Goal: Task Accomplishment & Management: Manage account settings

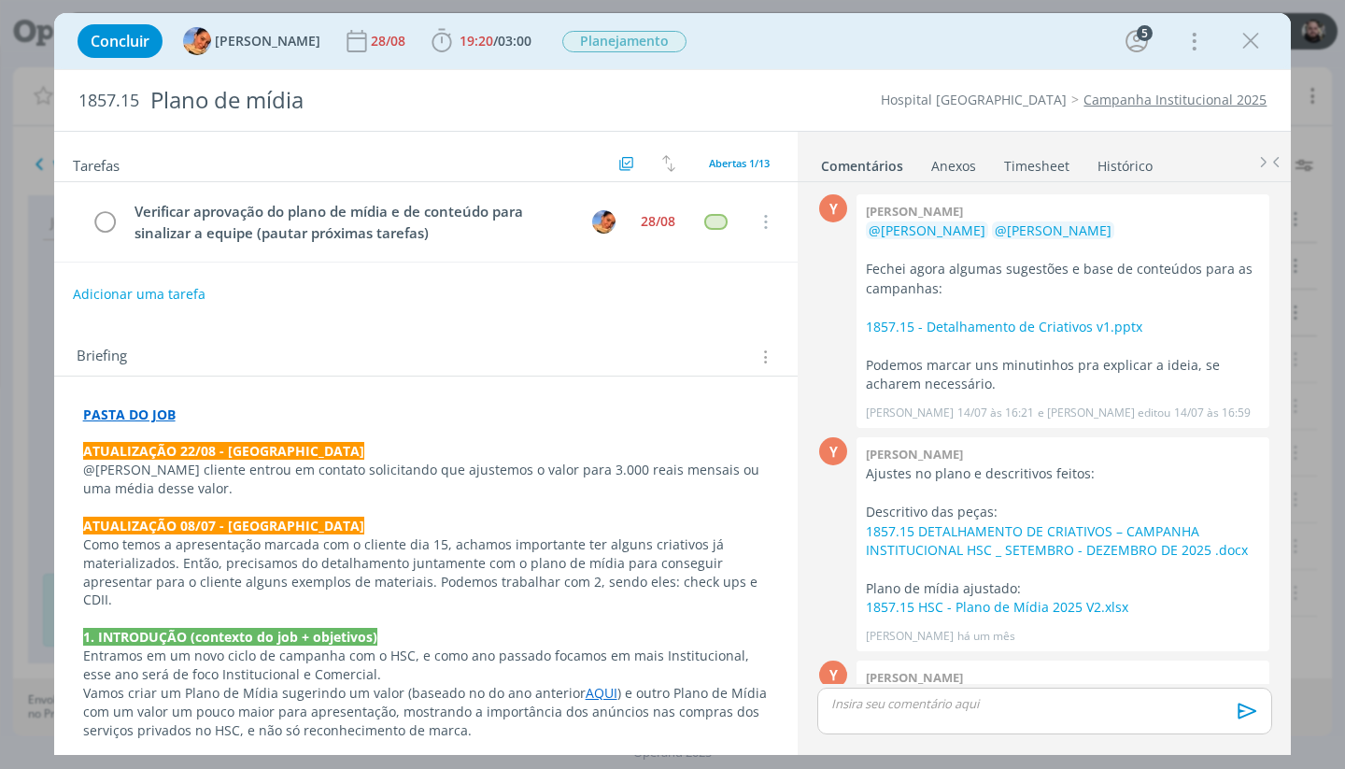
scroll to position [327, 0]
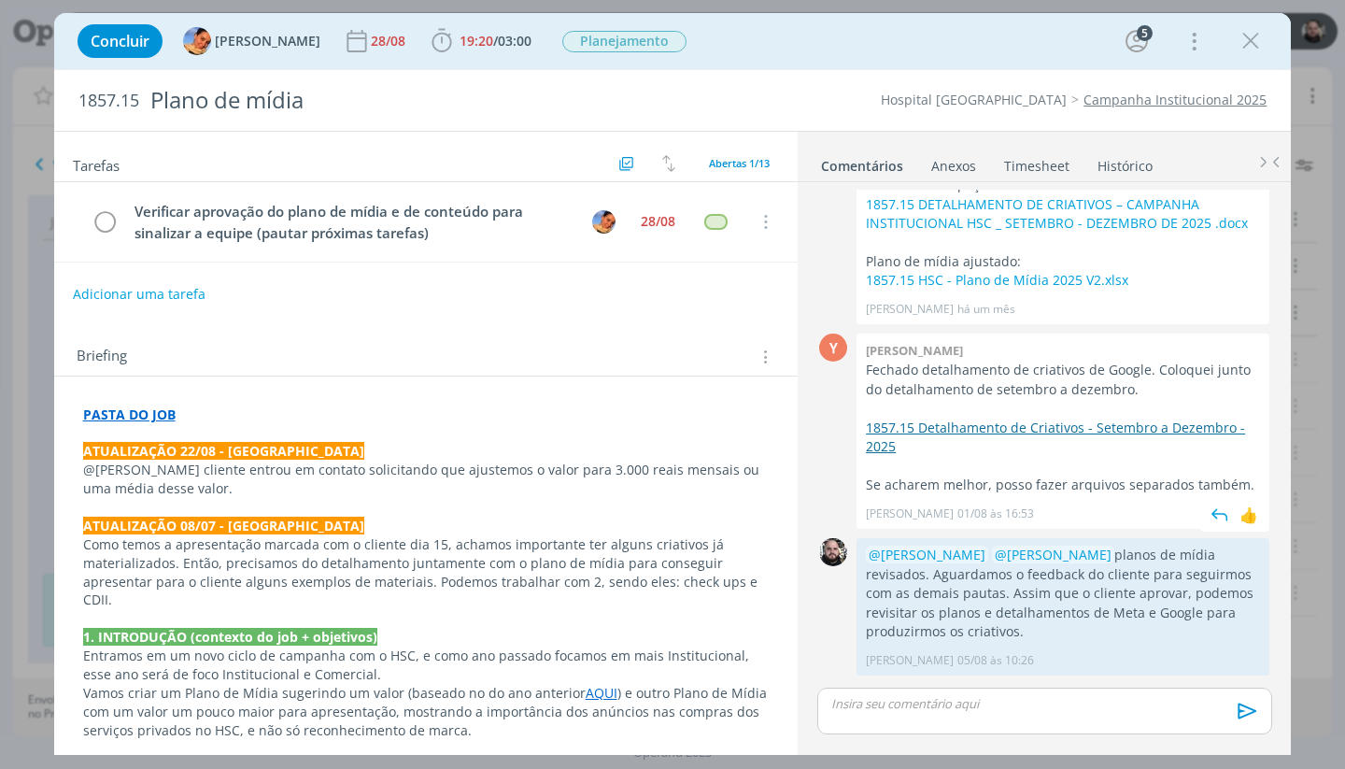
click at [977, 418] on link "1857.15 Detalhamento de Criativos - Setembro a Dezembro - 2025" at bounding box center [1055, 436] width 379 height 36
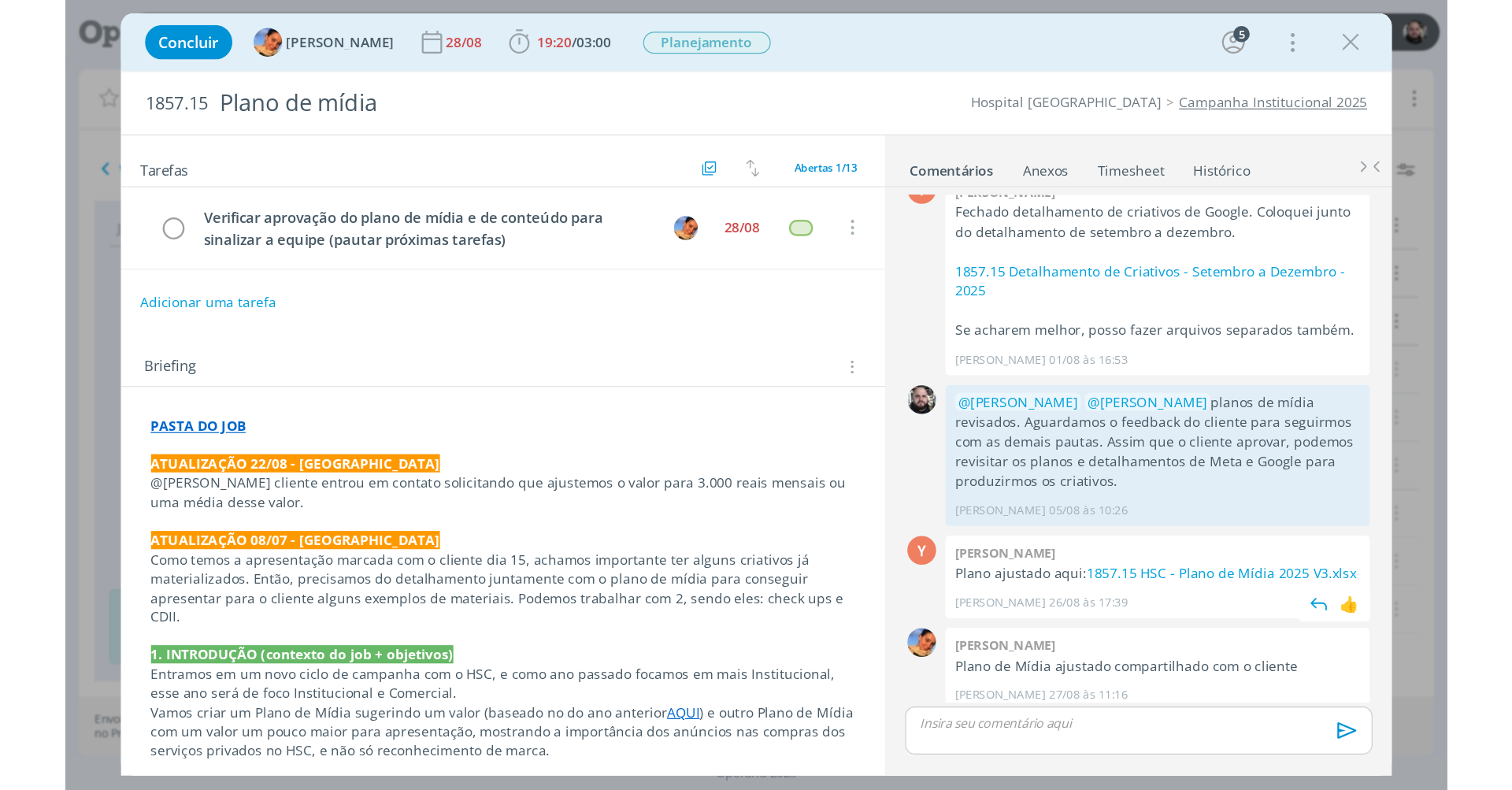
scroll to position [412, 0]
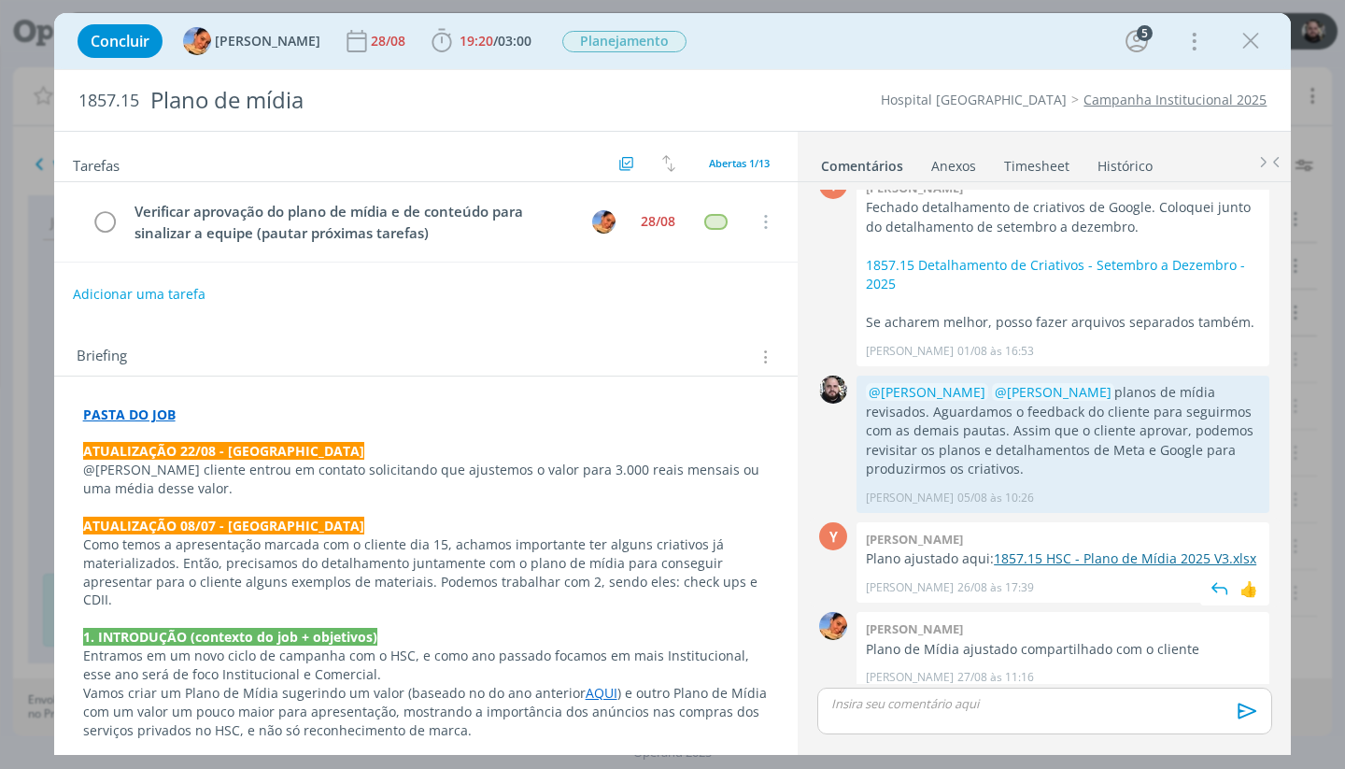
click at [1047, 549] on link "1857.15 HSC - Plano de Mídia 2025 V3.xlsx" at bounding box center [1125, 558] width 262 height 18
click at [1011, 549] on link "1857.15 HSC - Plano de Mídia 2025 V3.xlsx" at bounding box center [1125, 558] width 262 height 18
click at [1252, 35] on icon "dialog" at bounding box center [1250, 41] width 28 height 28
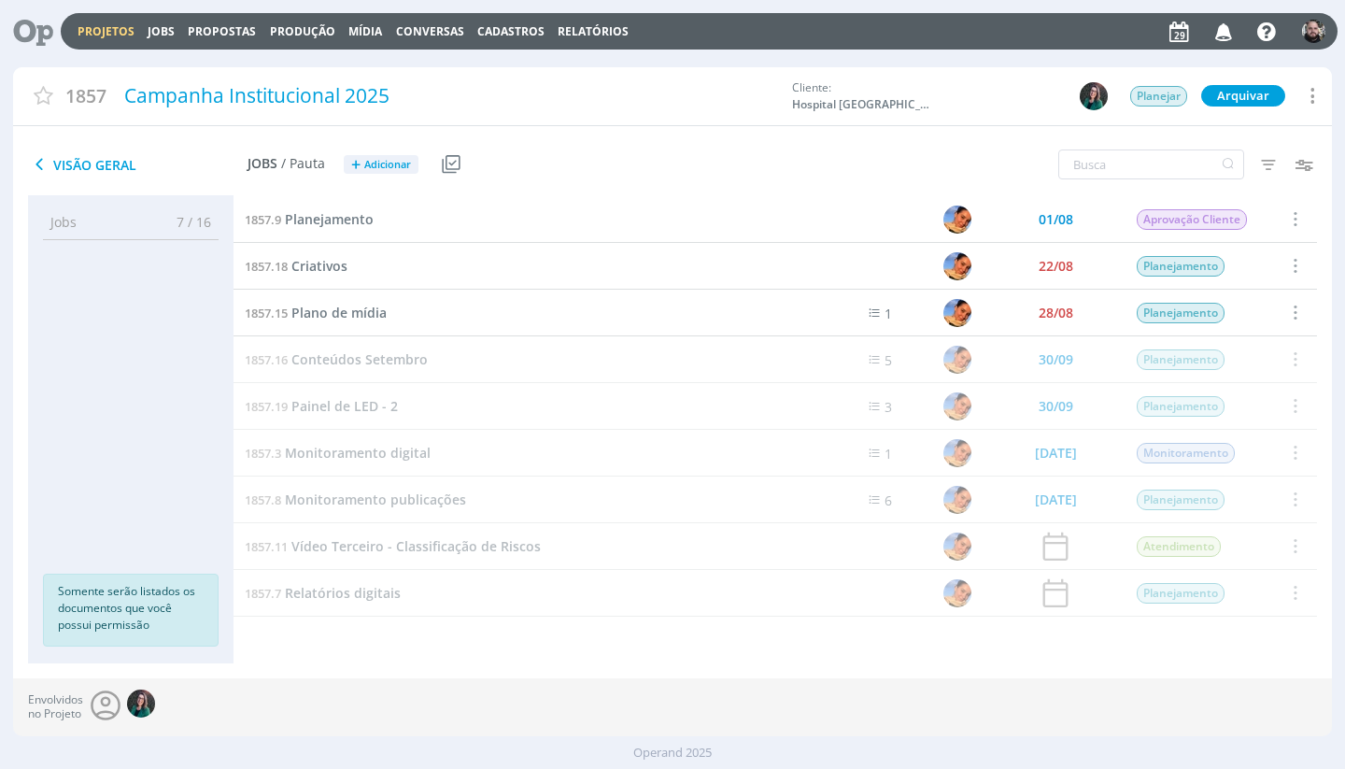
click at [35, 27] on icon at bounding box center [26, 31] width 38 height 36
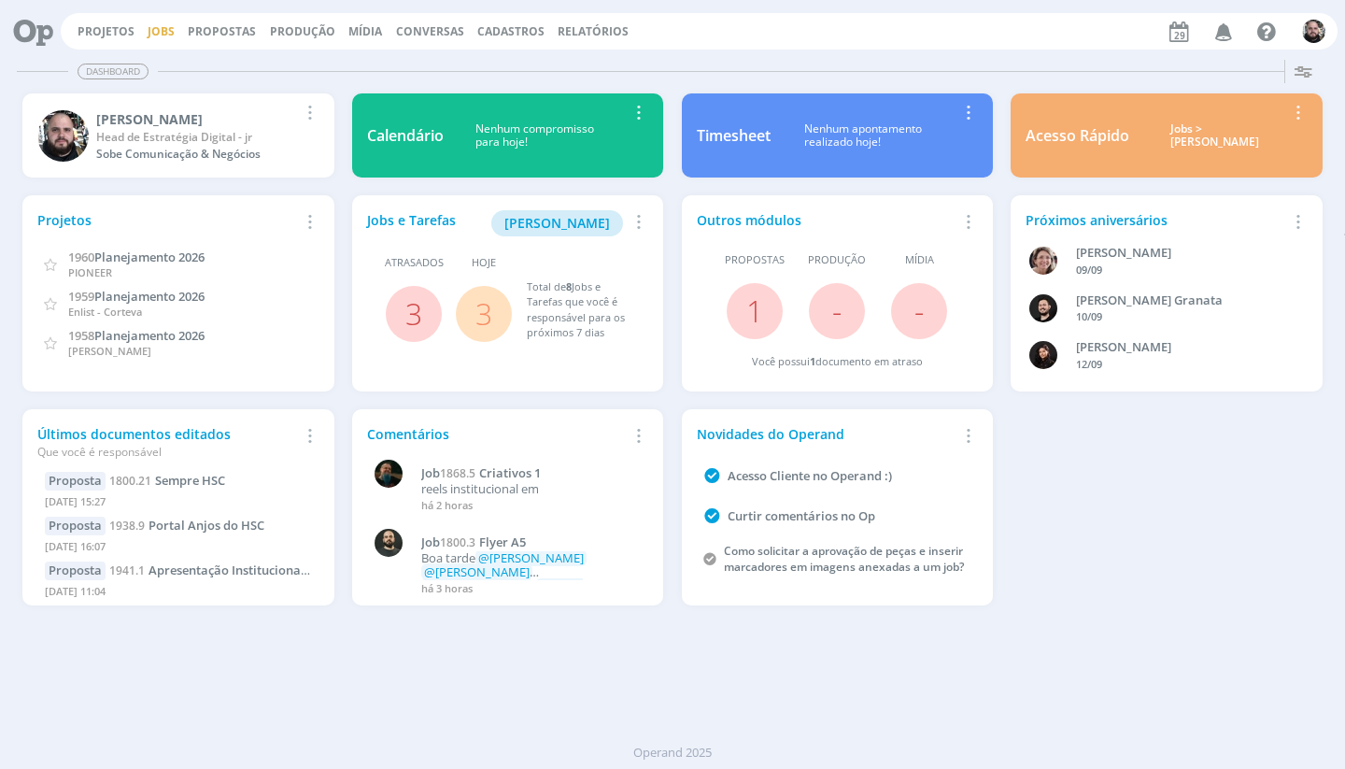
click at [148, 25] on link "Jobs" at bounding box center [161, 31] width 27 height 16
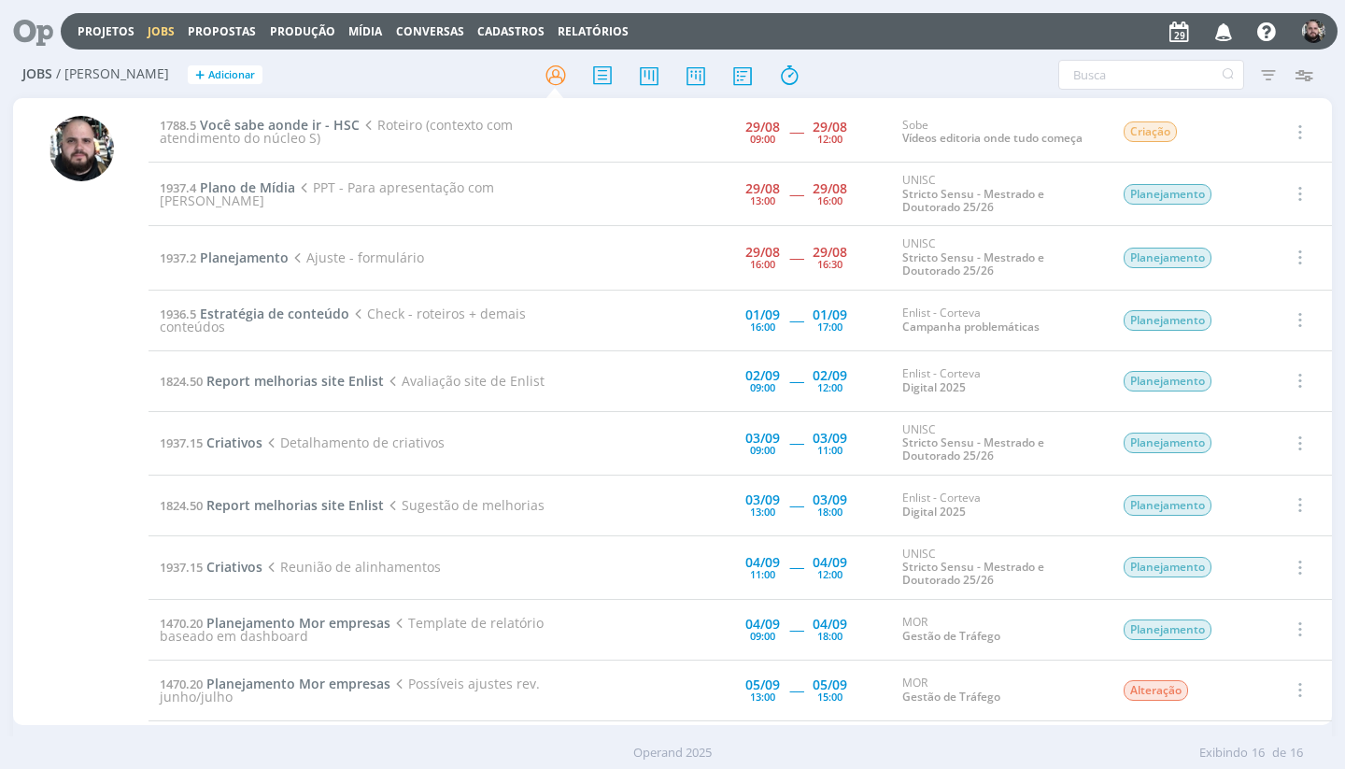
click at [252, 62] on h2 "Jobs / [PERSON_NAME] + Adicionar" at bounding box center [232, 71] width 420 height 39
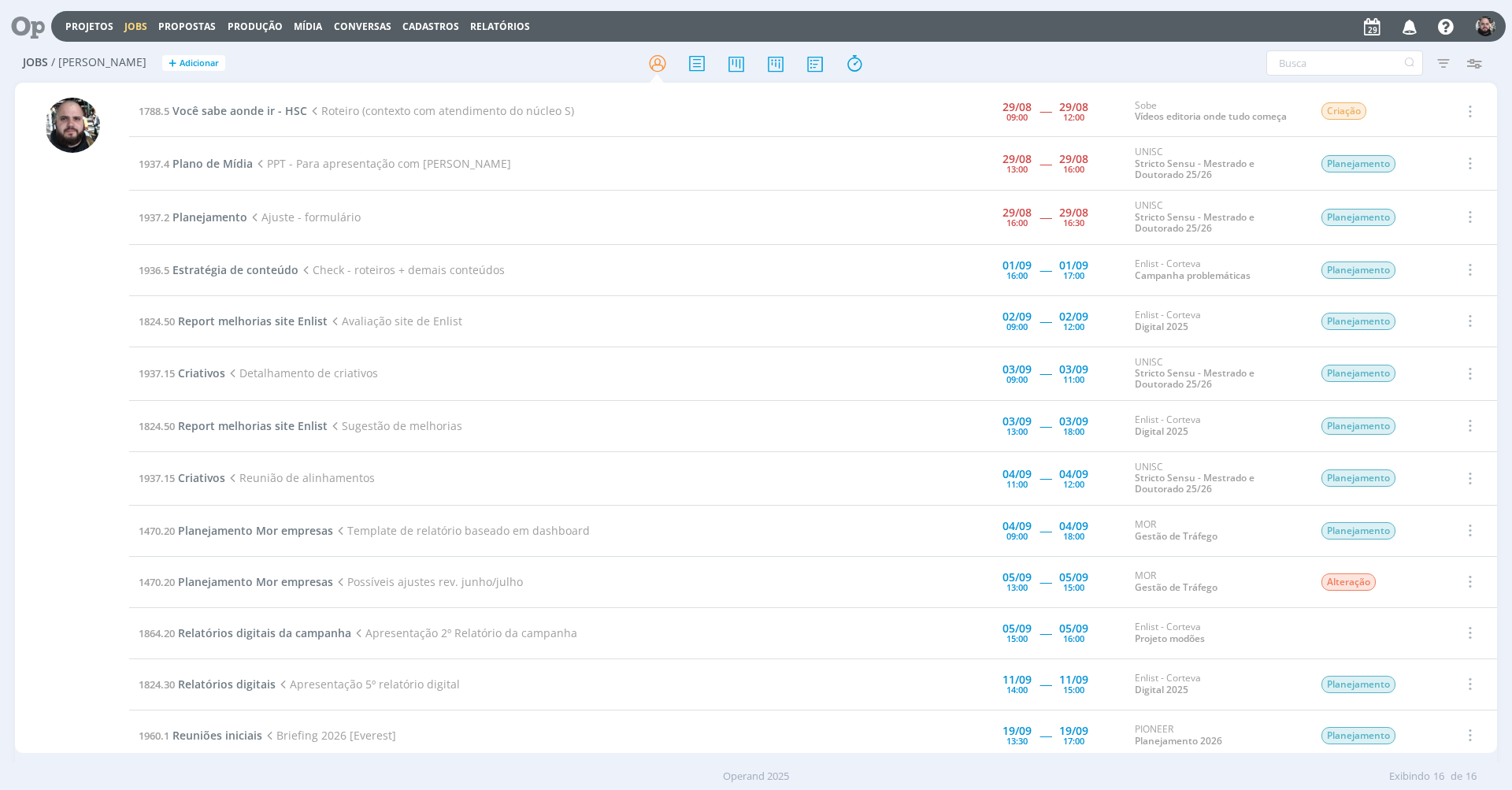
click at [220, 223] on td "1937.2 Planejamento Ajuste - formulário" at bounding box center [499, 217] width 741 height 53
click at [221, 217] on span "Planejamento" at bounding box center [210, 217] width 75 height 15
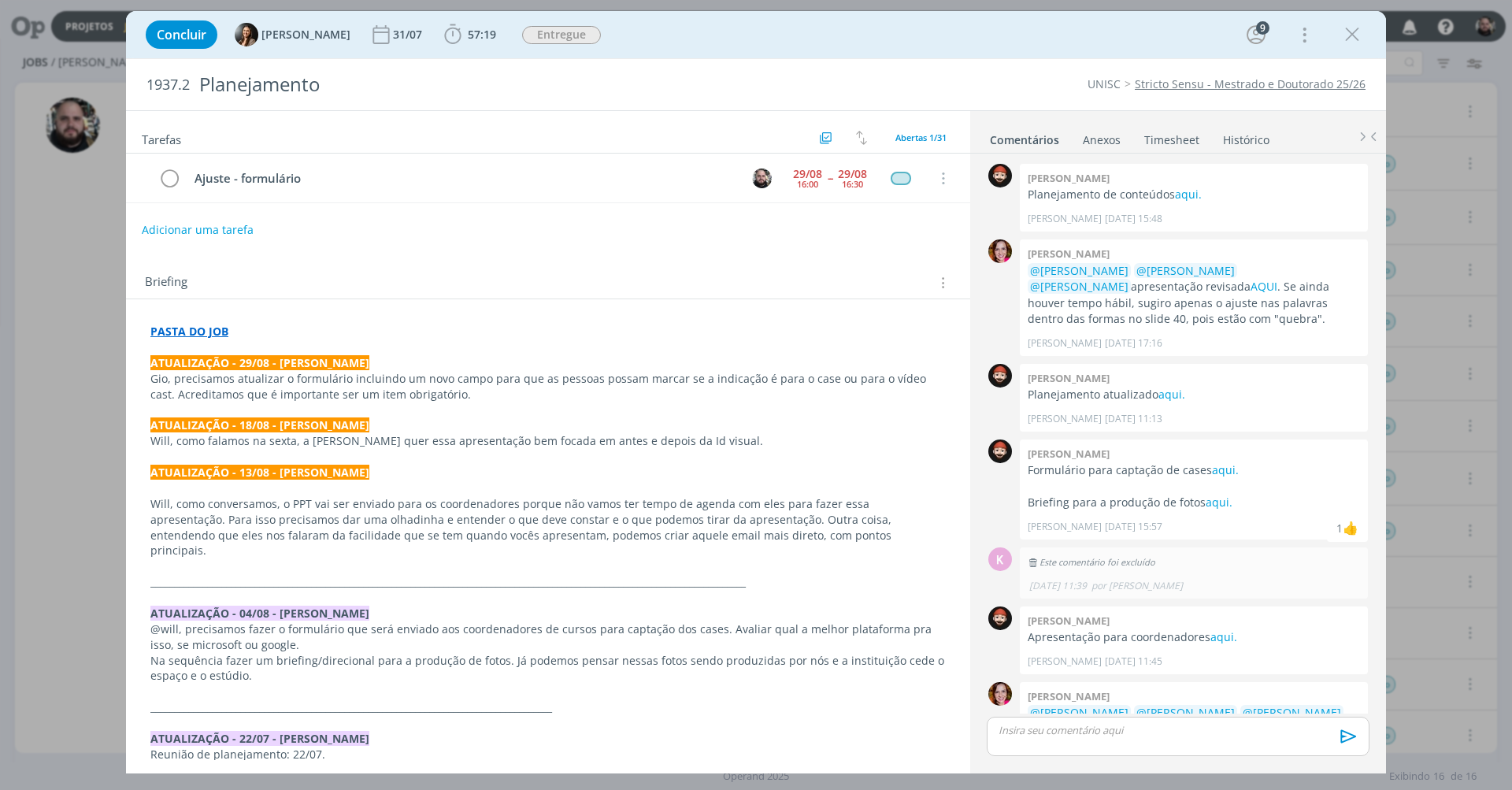
scroll to position [327, 0]
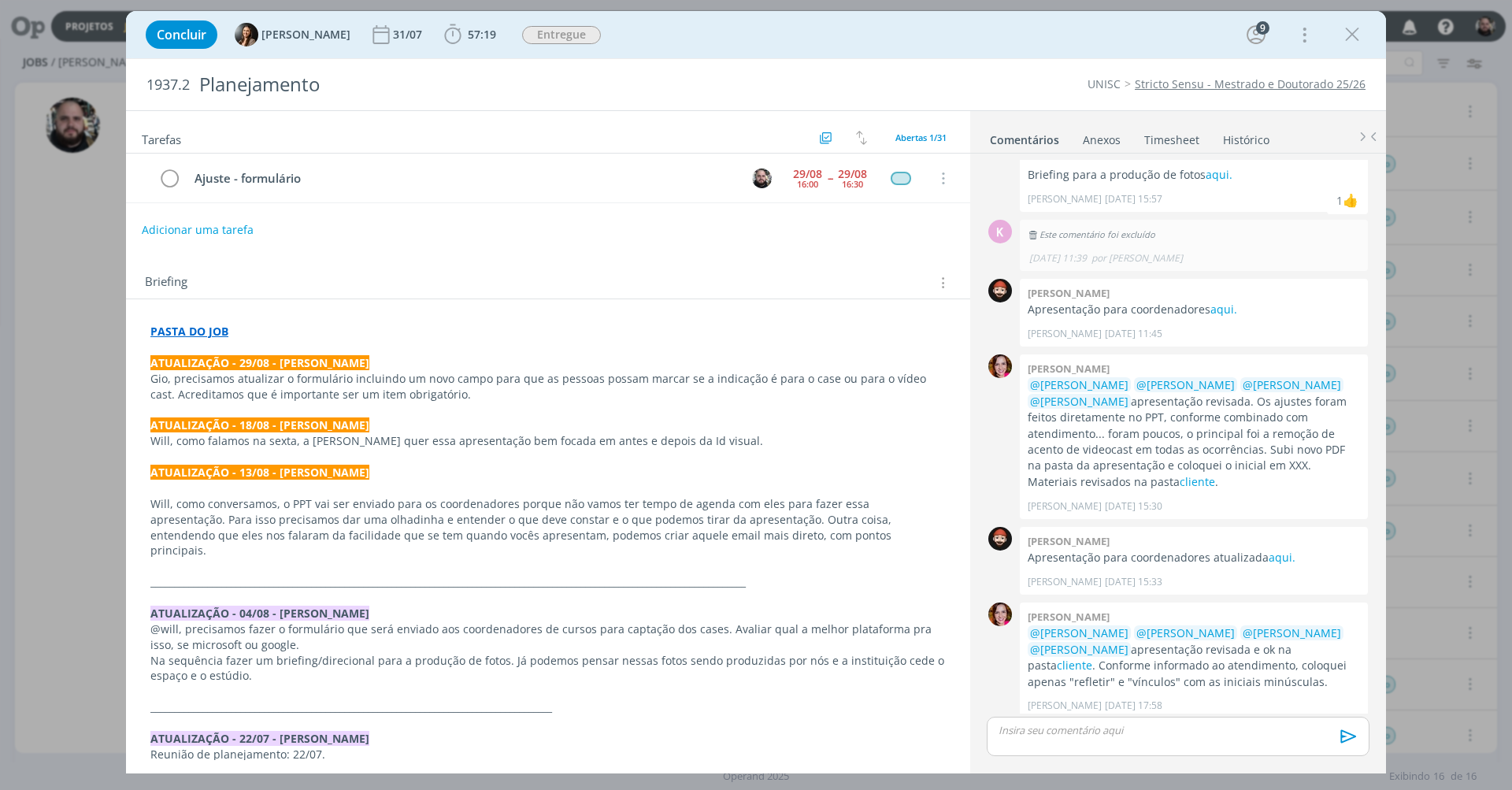
click at [1133, 137] on link "Histórico" at bounding box center [1246, 136] width 48 height 23
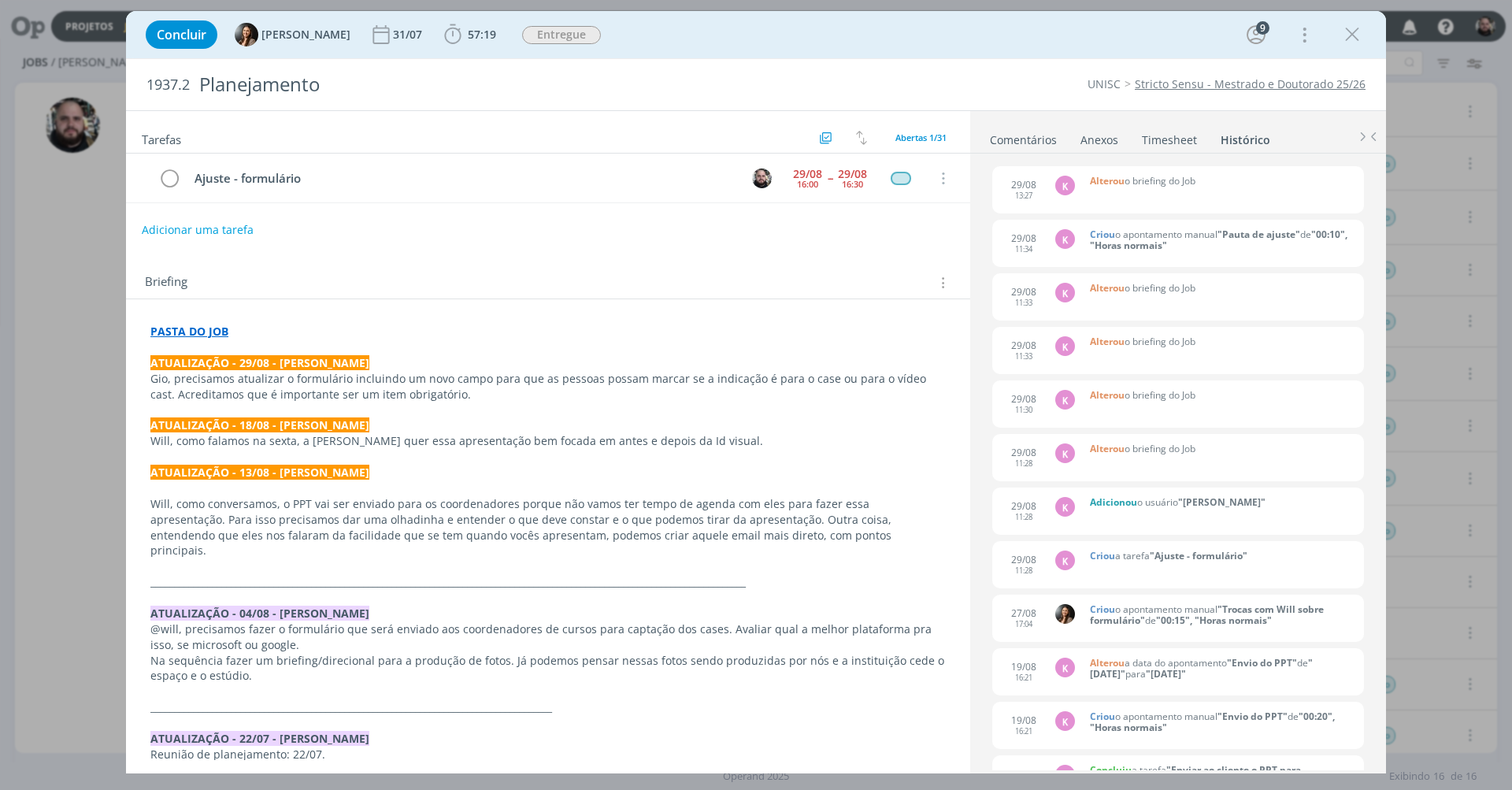
click at [1026, 135] on link "Comentários" at bounding box center [1023, 136] width 68 height 23
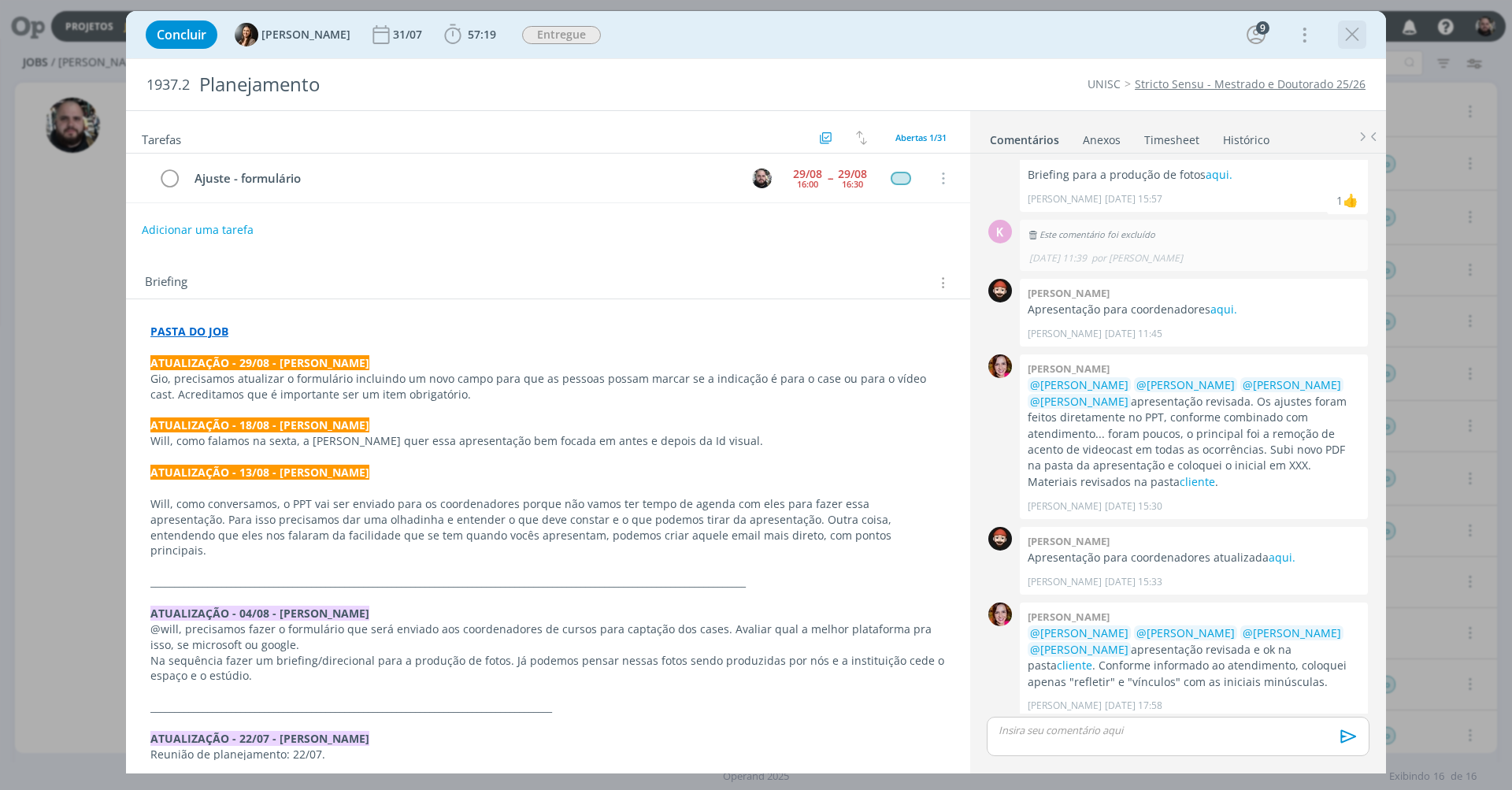
click at [1133, 40] on icon "dialog" at bounding box center [1352, 35] width 24 height 24
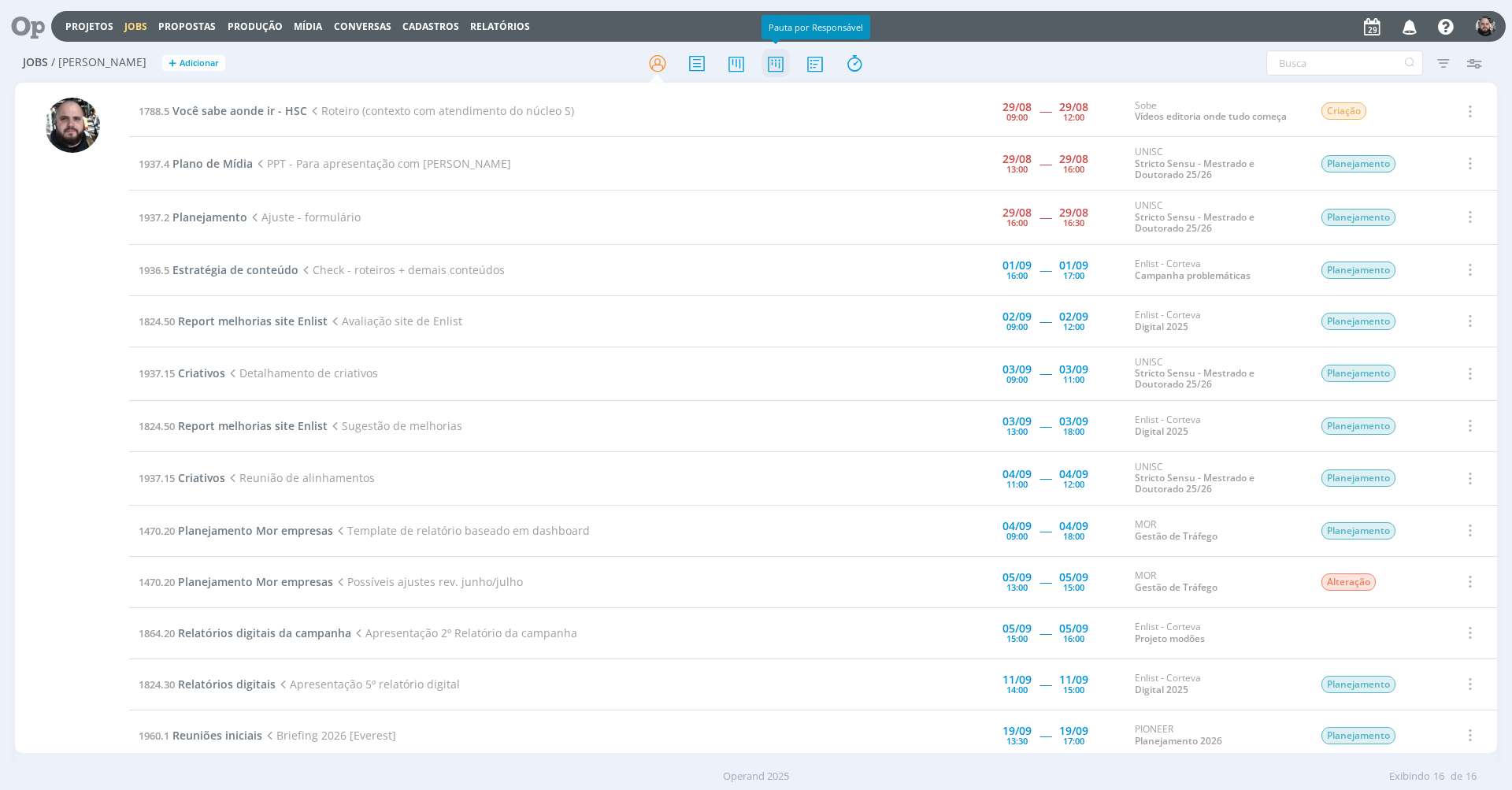
click at [779, 60] on icon at bounding box center [776, 63] width 29 height 30
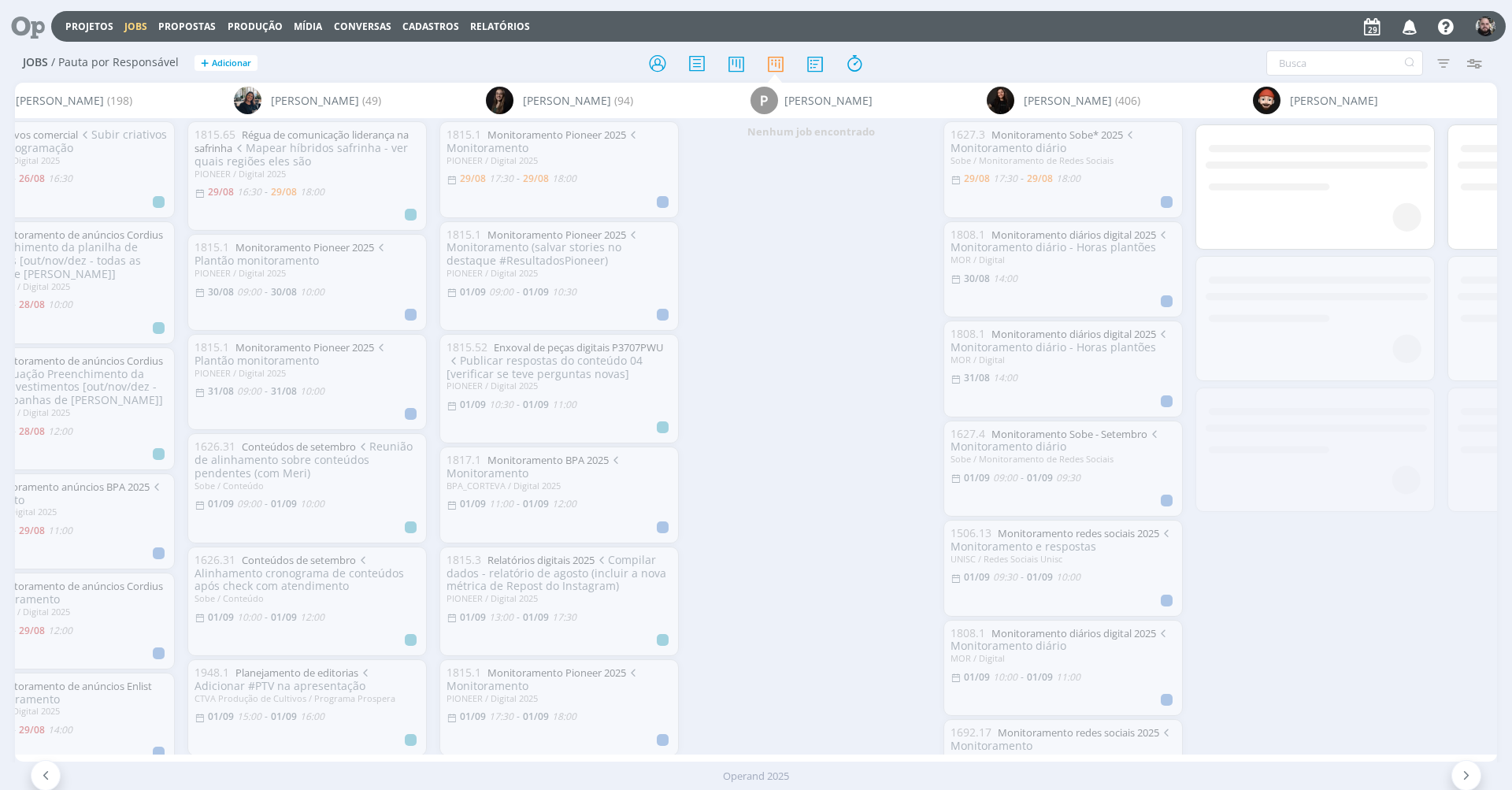
scroll to position [0, 546]
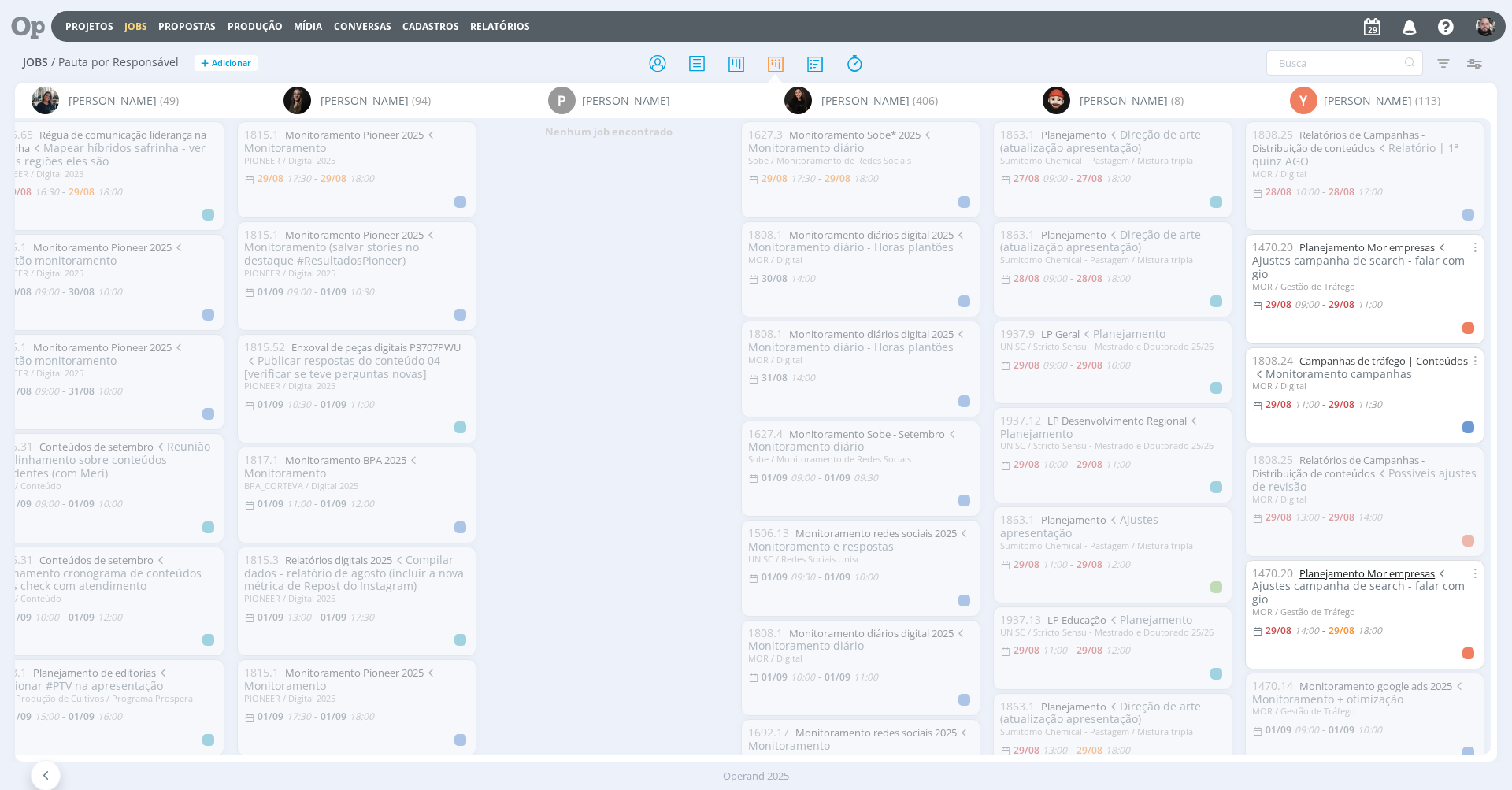
click at [1133, 566] on link "Planejamento Mor empresas" at bounding box center [1367, 572] width 136 height 14
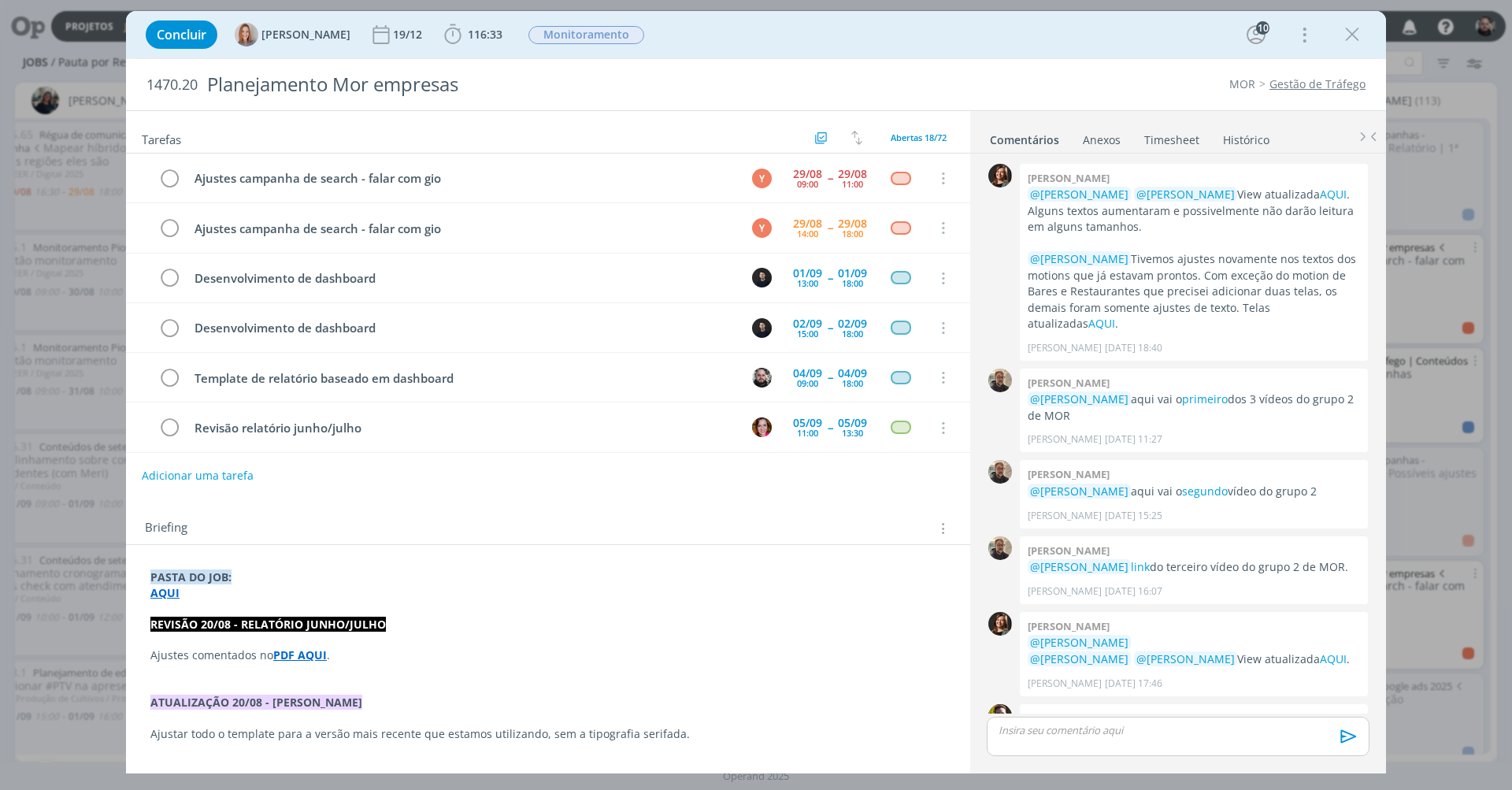
scroll to position [1379, 0]
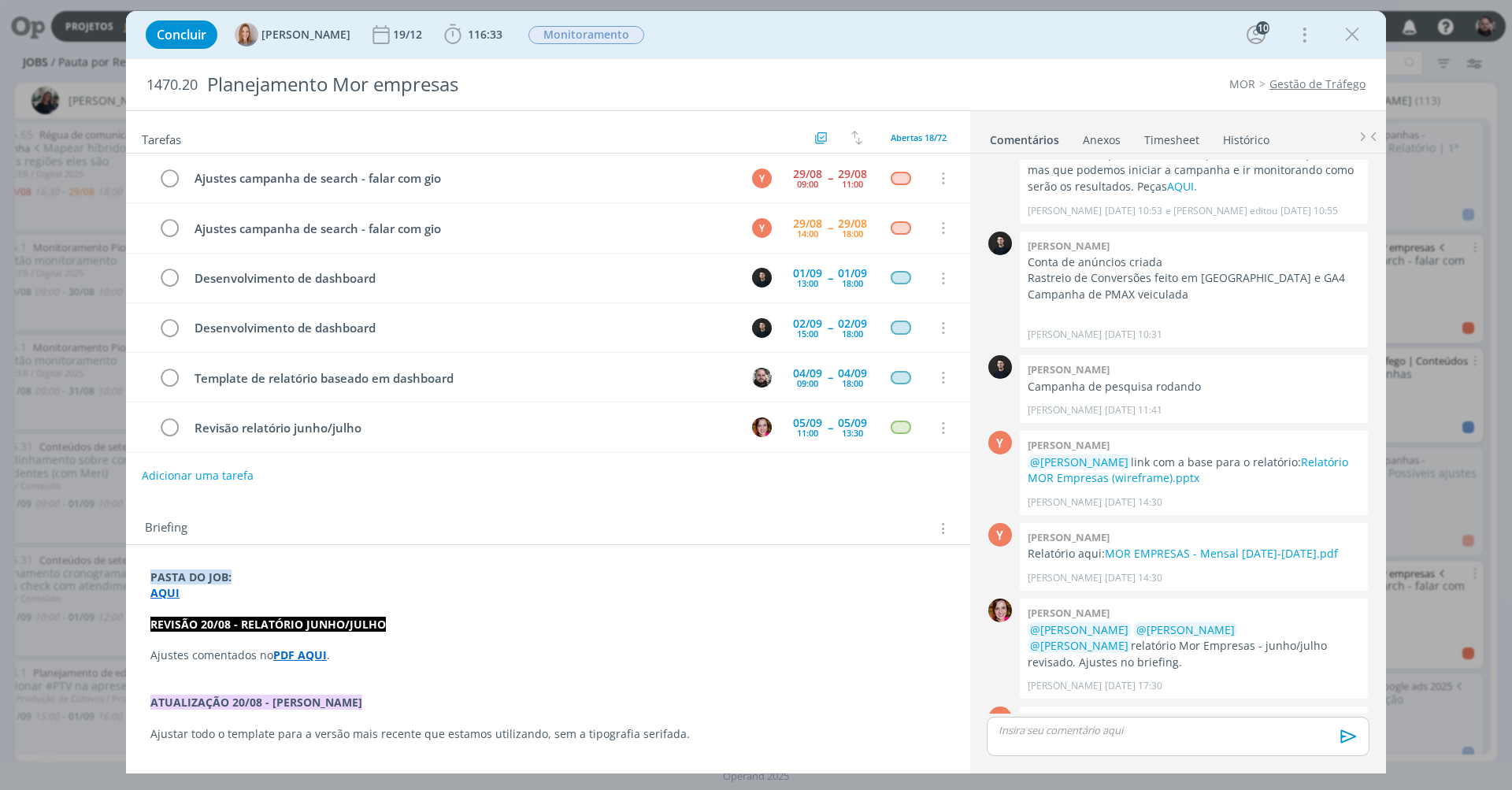
click at [1131, 648] on p "dialog" at bounding box center [1178, 729] width 358 height 14
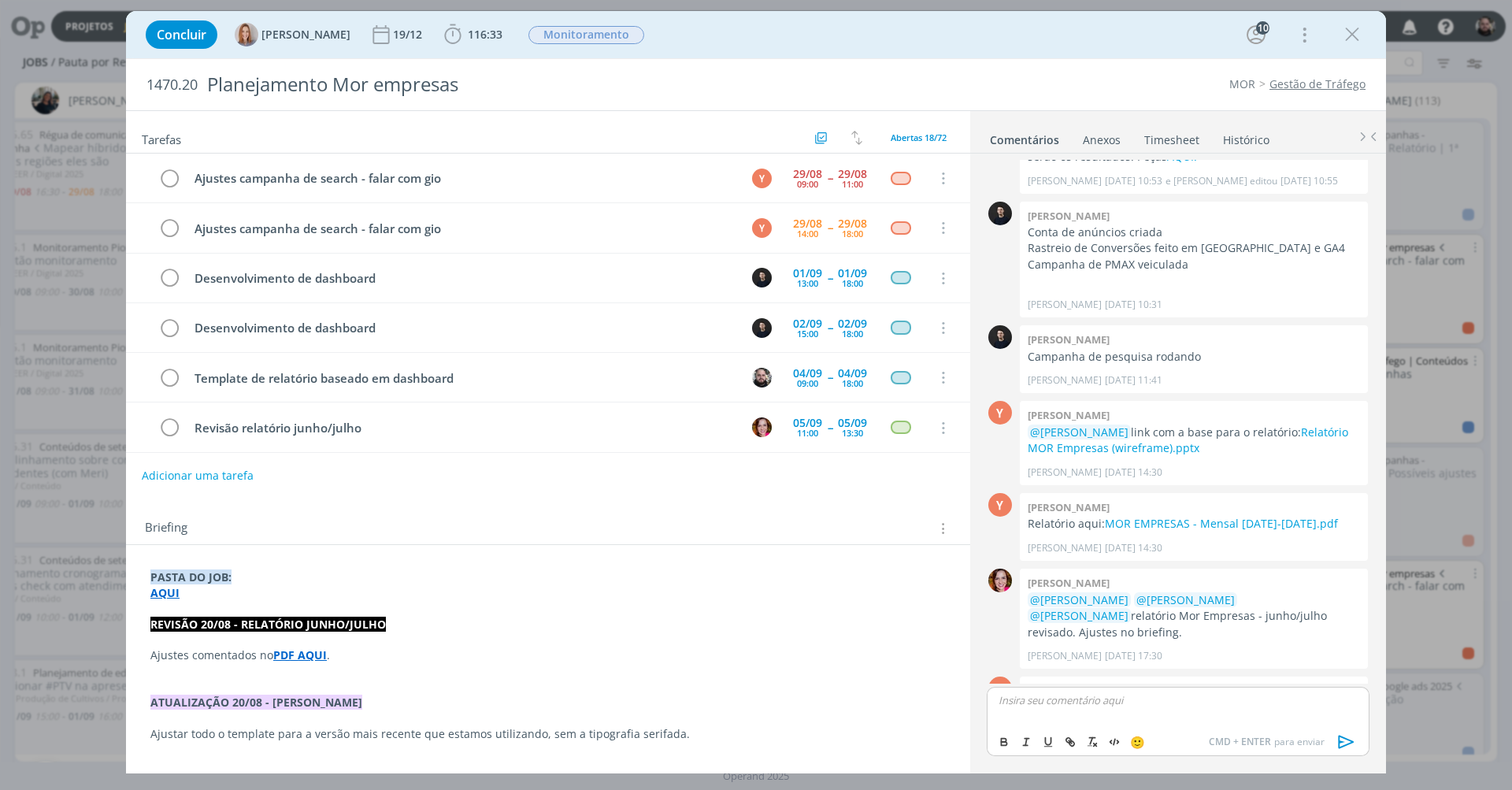
click at [339, 594] on p "AQUI" at bounding box center [547, 593] width 795 height 16
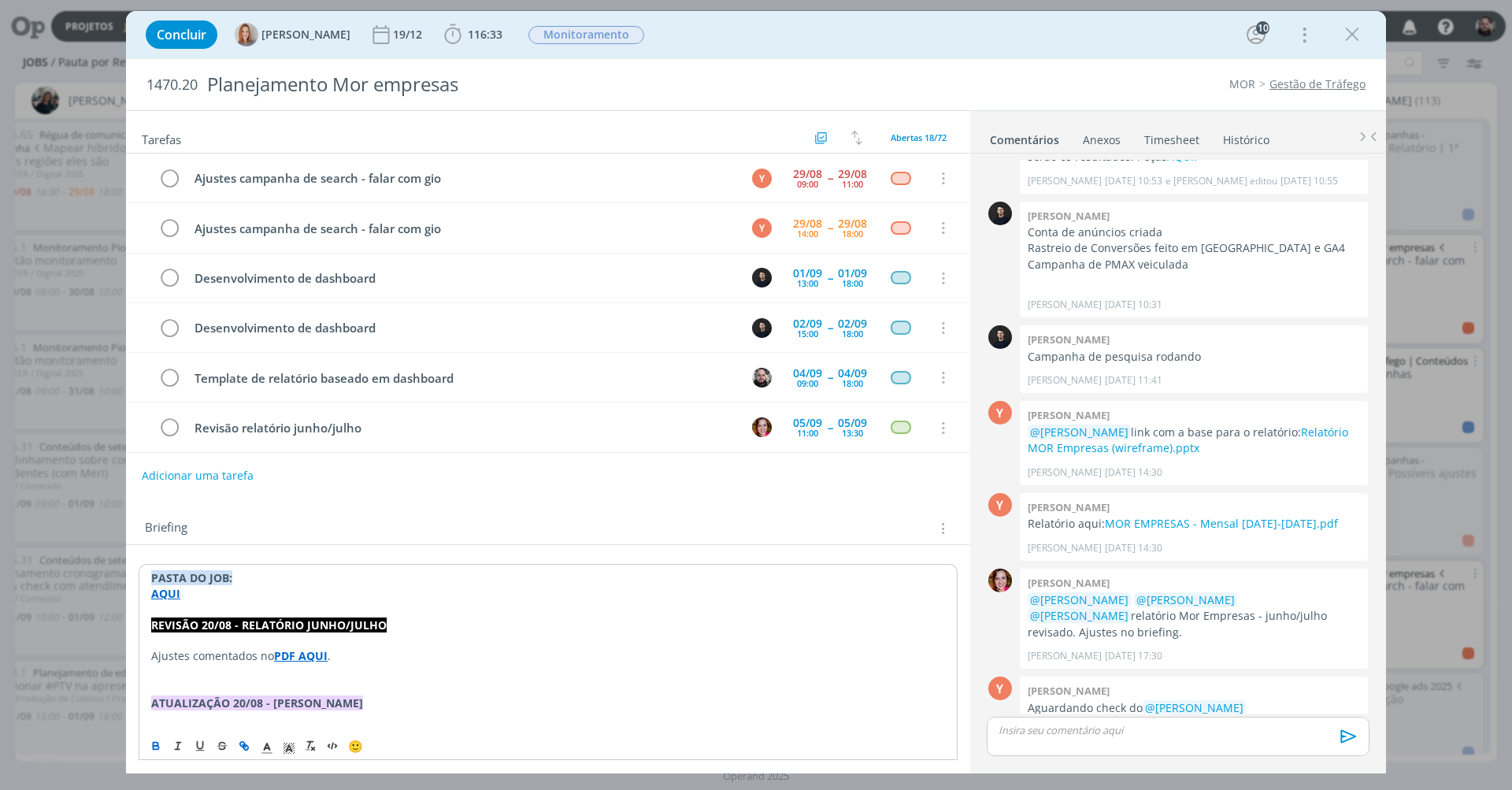
scroll to position [1379, 0]
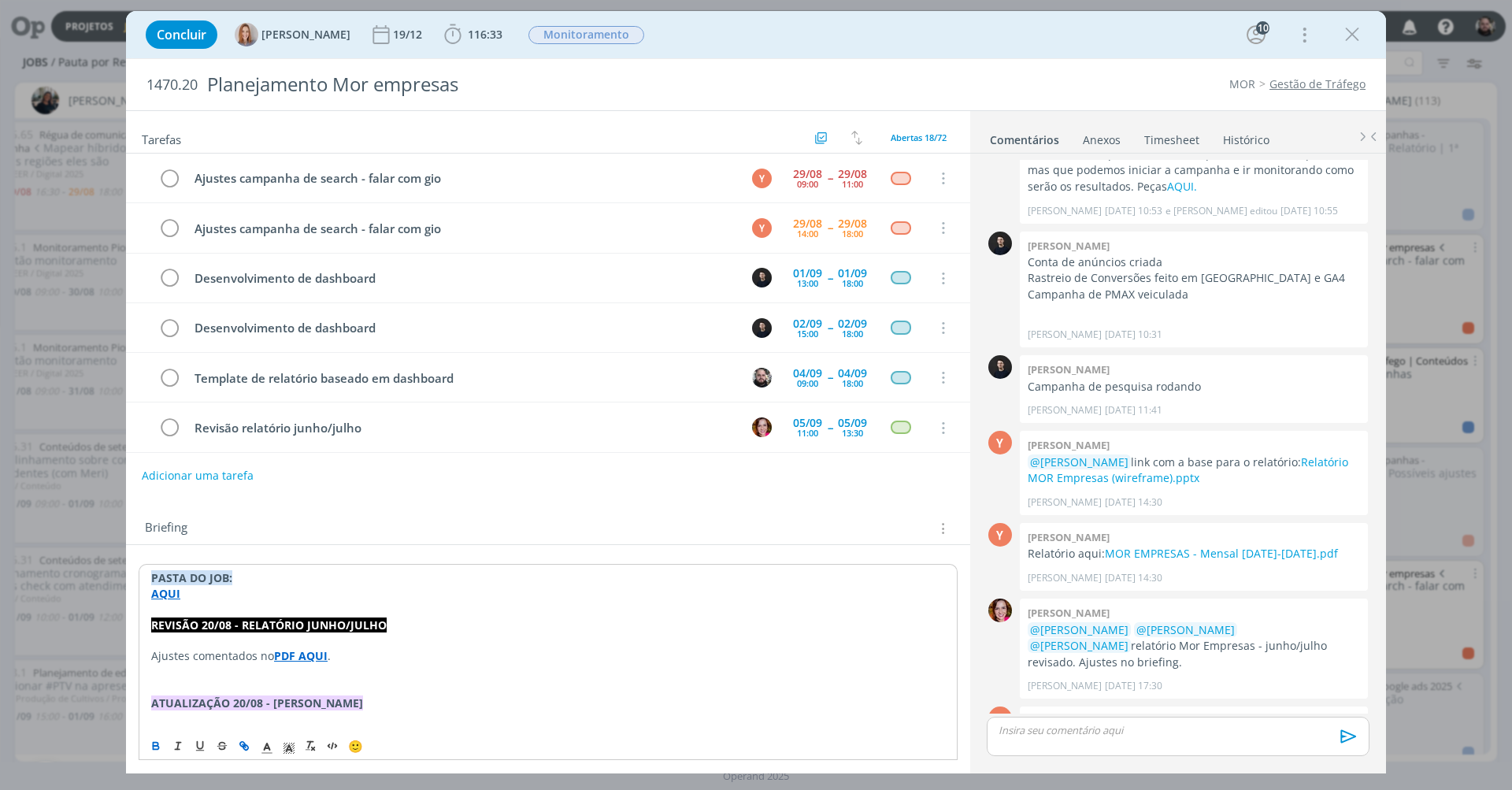
click at [1100, 648] on p "dialog" at bounding box center [1178, 729] width 358 height 14
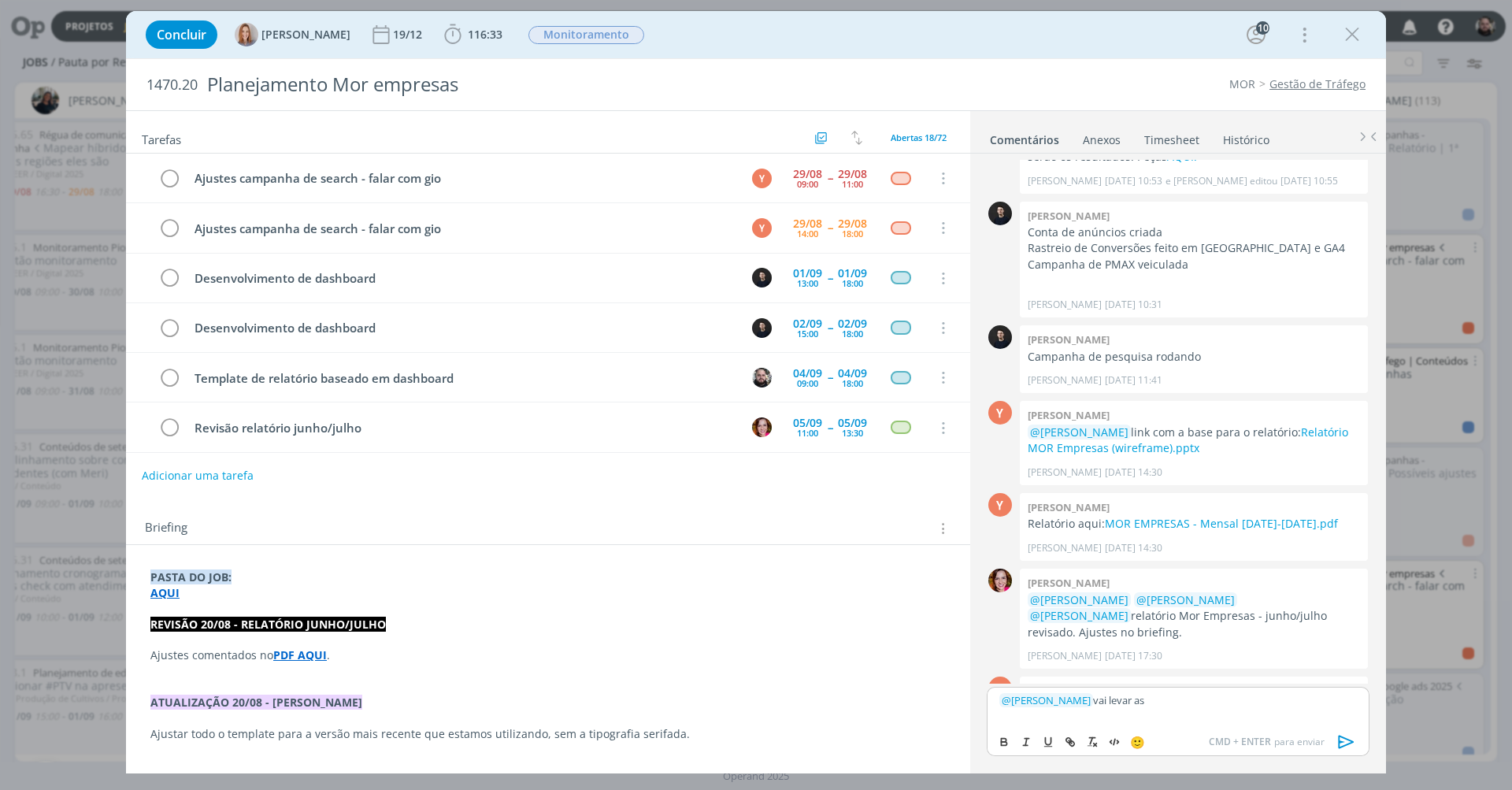
click at [1108, 648] on p "﻿ @ [PERSON_NAME] ﻿ vai levar as" at bounding box center [1178, 700] width 358 height 14
drag, startPoint x: 1327, startPoint y: 700, endPoint x: 1350, endPoint y: 704, distance: 23.3
click at [1133, 648] on p "﻿ @ [PERSON_NAME] ﻿ se precisar consultar algo do plano inicial, está tudo aqui…" at bounding box center [1178, 706] width 358 height 30
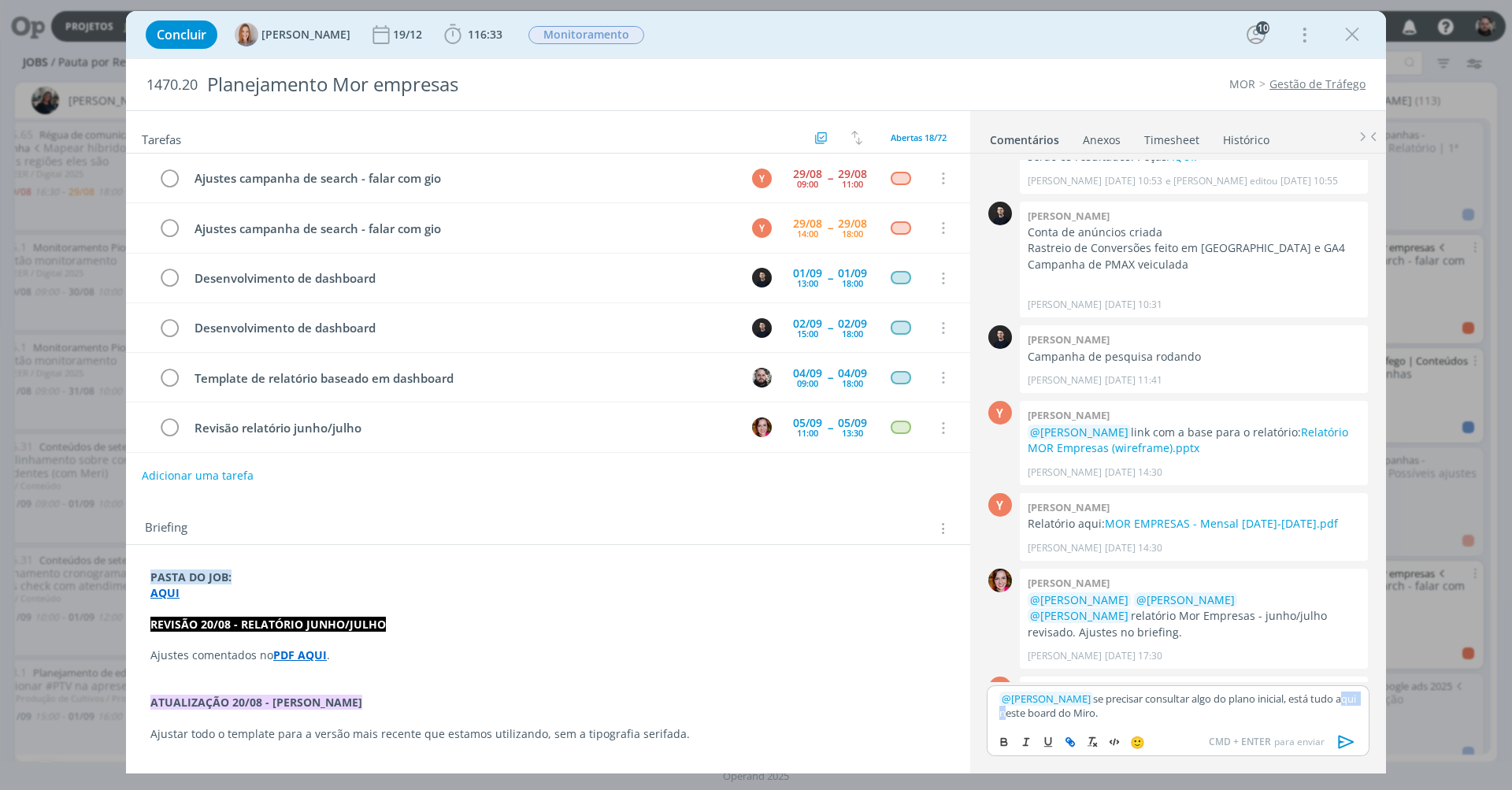
click at [1070, 648] on icon "dialog" at bounding box center [1070, 741] width 13 height 13
paste input "[URL][DOMAIN_NAME]"
type input "[URL][DOMAIN_NAME]"
click at [1133, 648] on link "dialog" at bounding box center [1326, 668] width 41 height 14
click at [1133, 648] on icon "dialog" at bounding box center [1346, 741] width 16 height 13
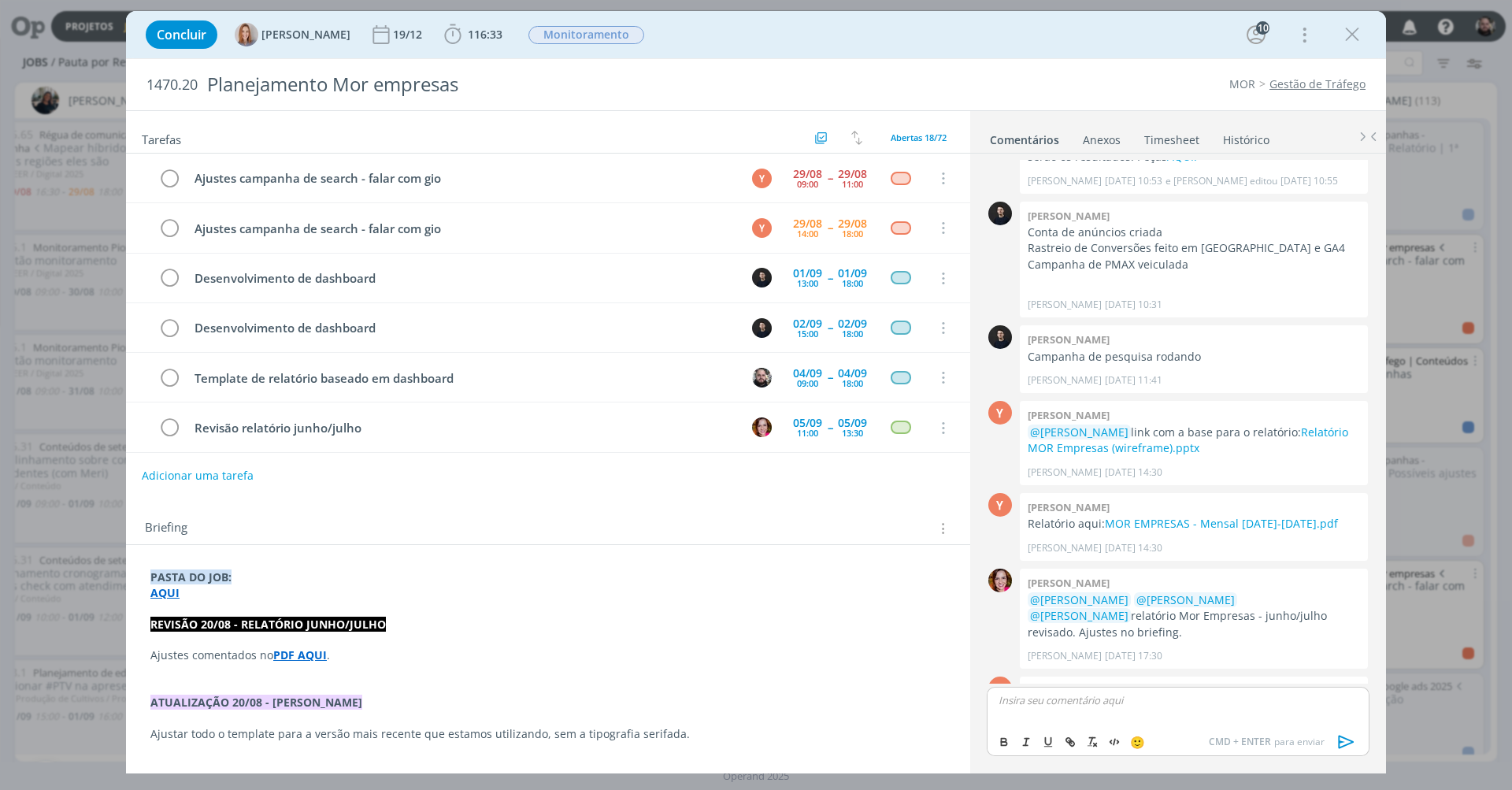
scroll to position [1483, 0]
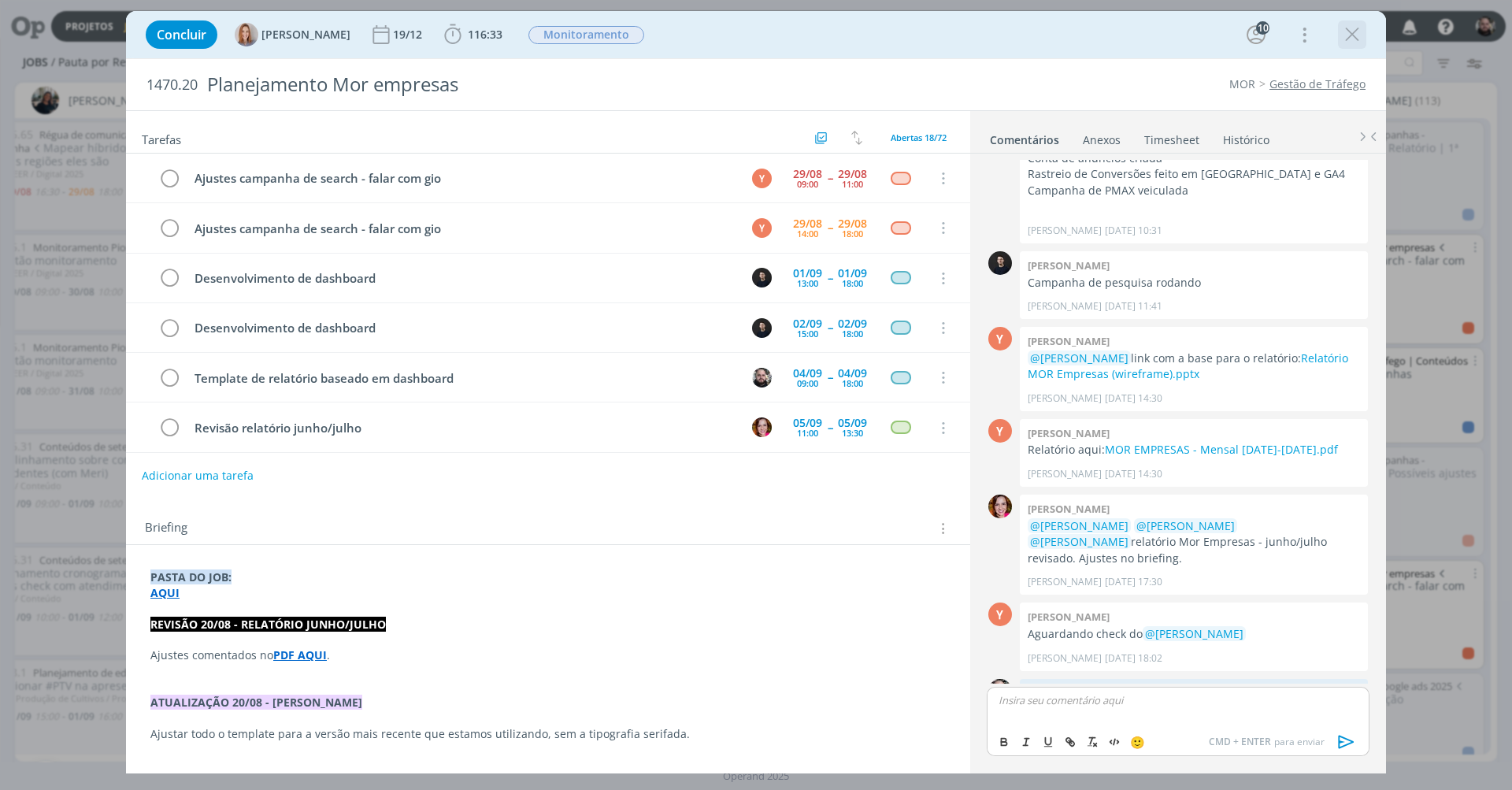
click at [1133, 35] on icon "dialog" at bounding box center [1352, 35] width 24 height 24
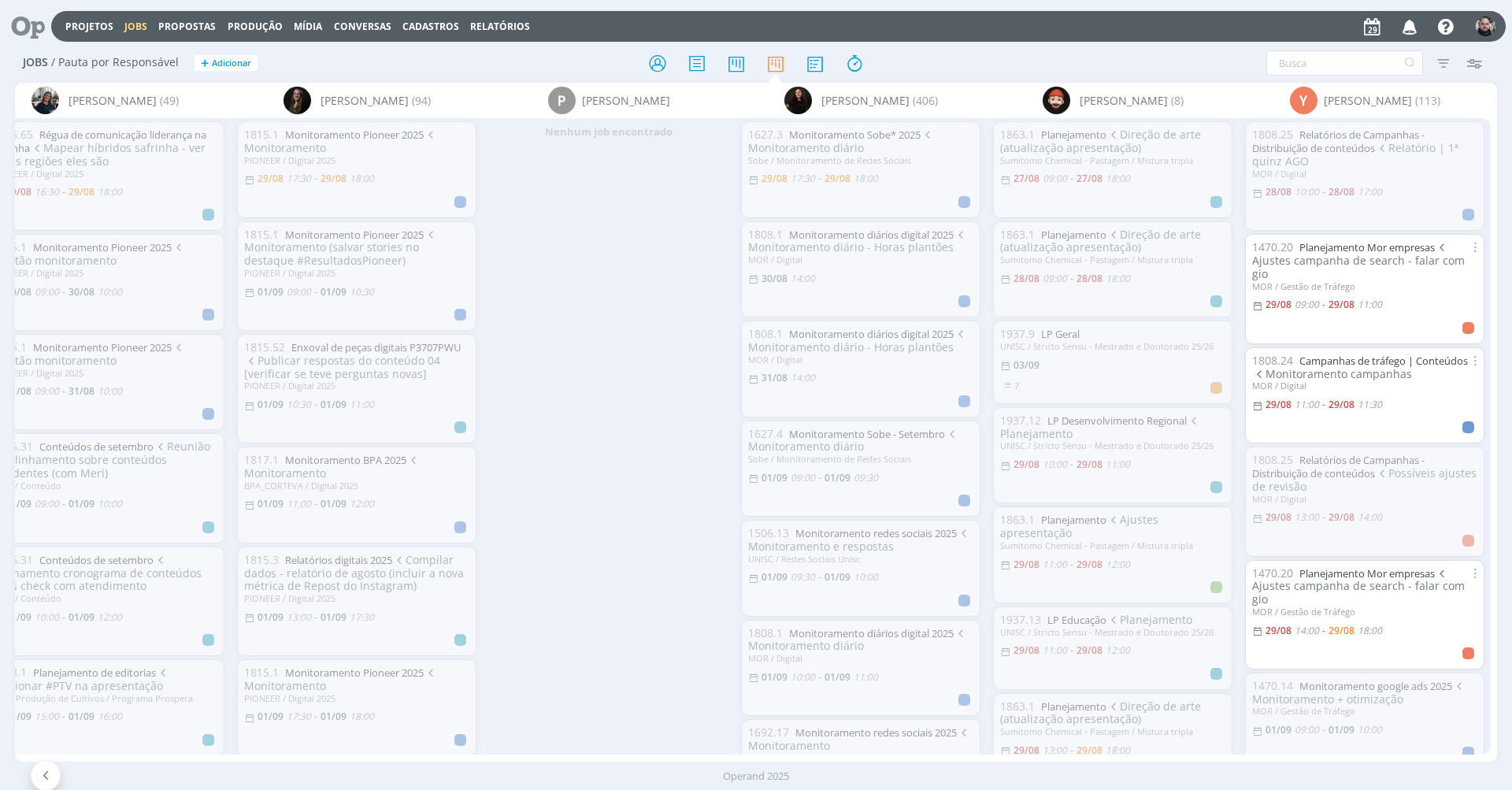
click at [37, 27] on icon at bounding box center [22, 26] width 32 height 30
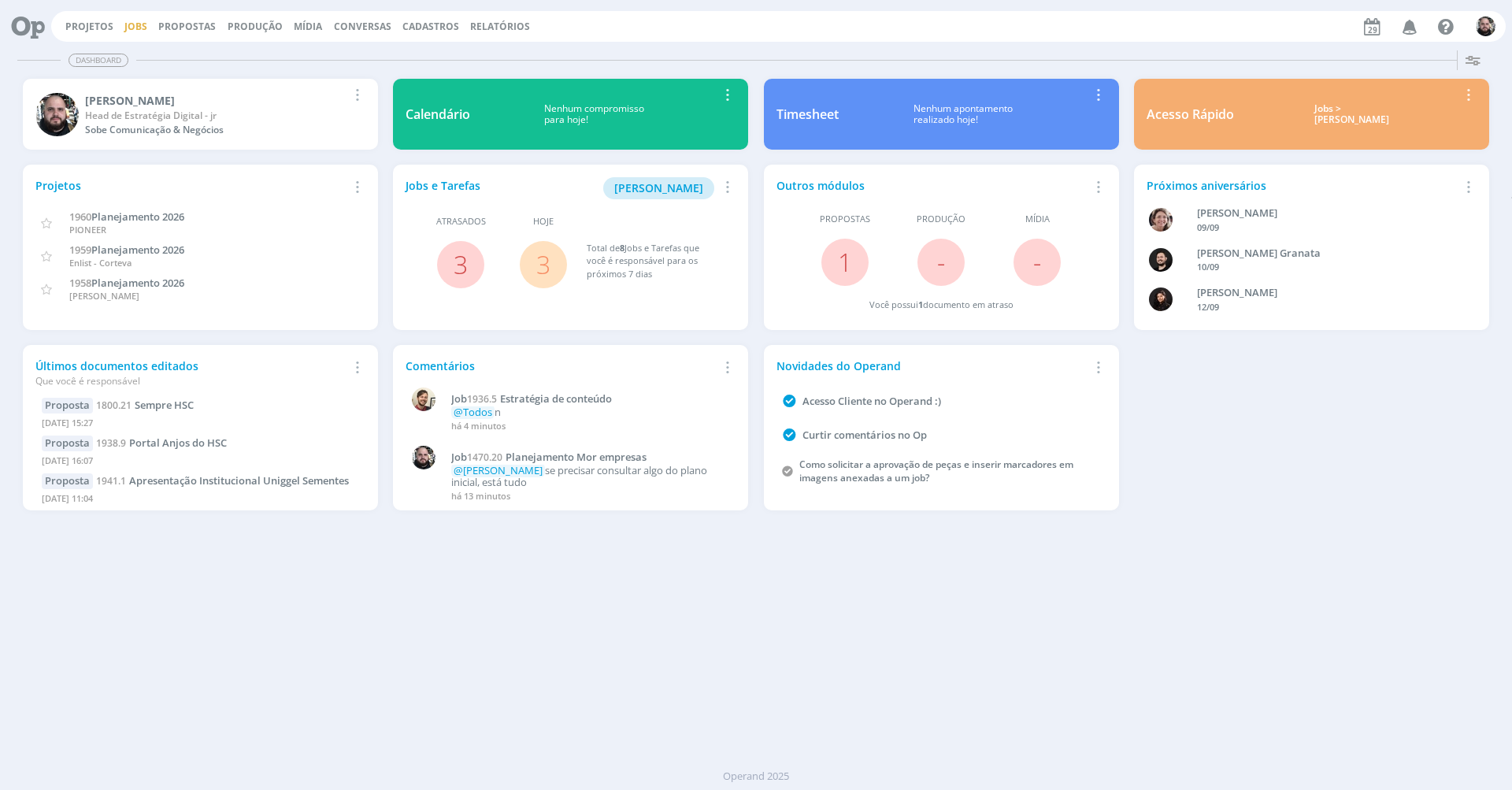
click at [140, 24] on link "Jobs" at bounding box center [136, 26] width 23 height 13
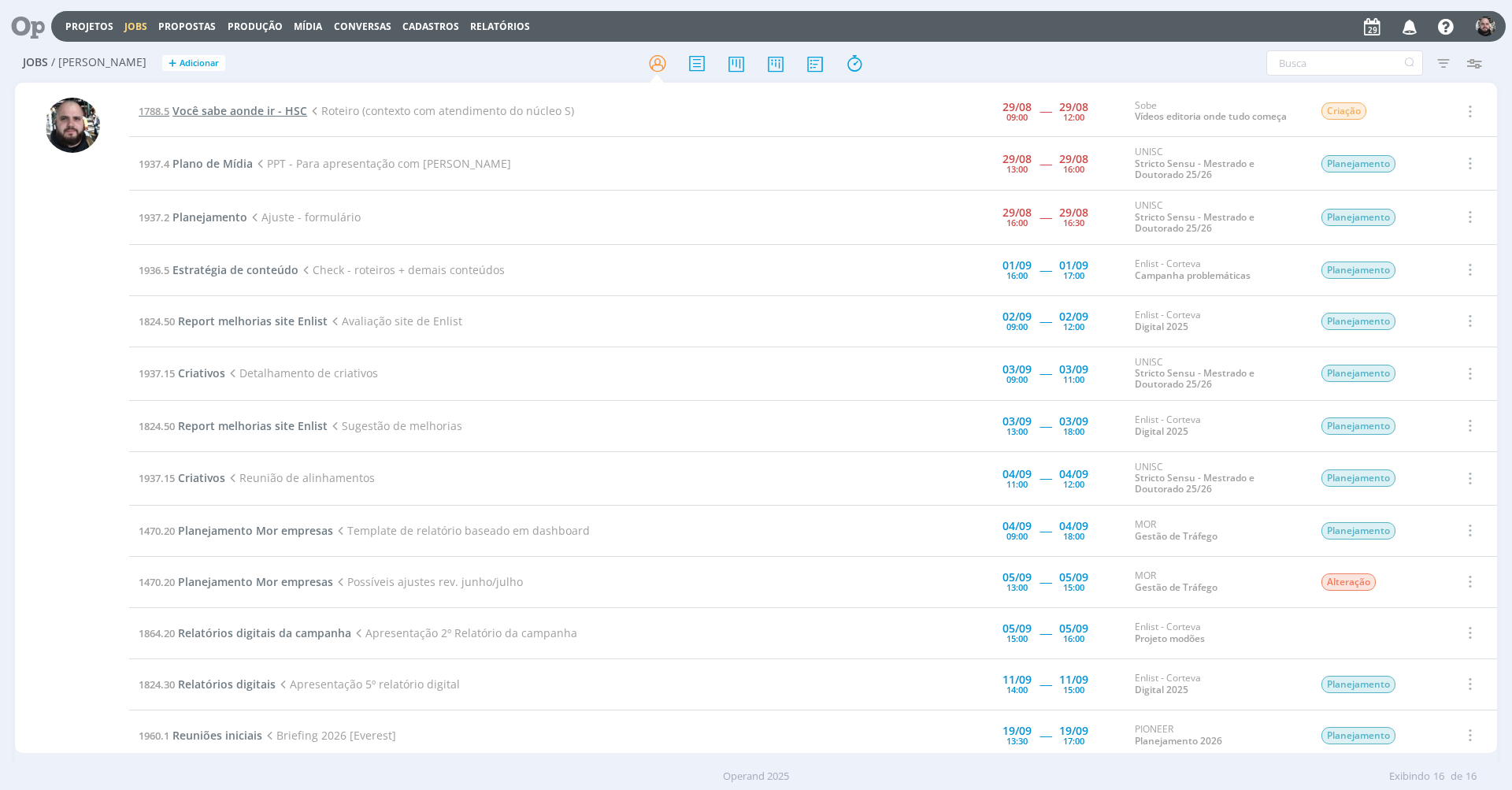
click at [233, 111] on span "Você sabe aonde ir - HSC" at bounding box center [240, 110] width 135 height 15
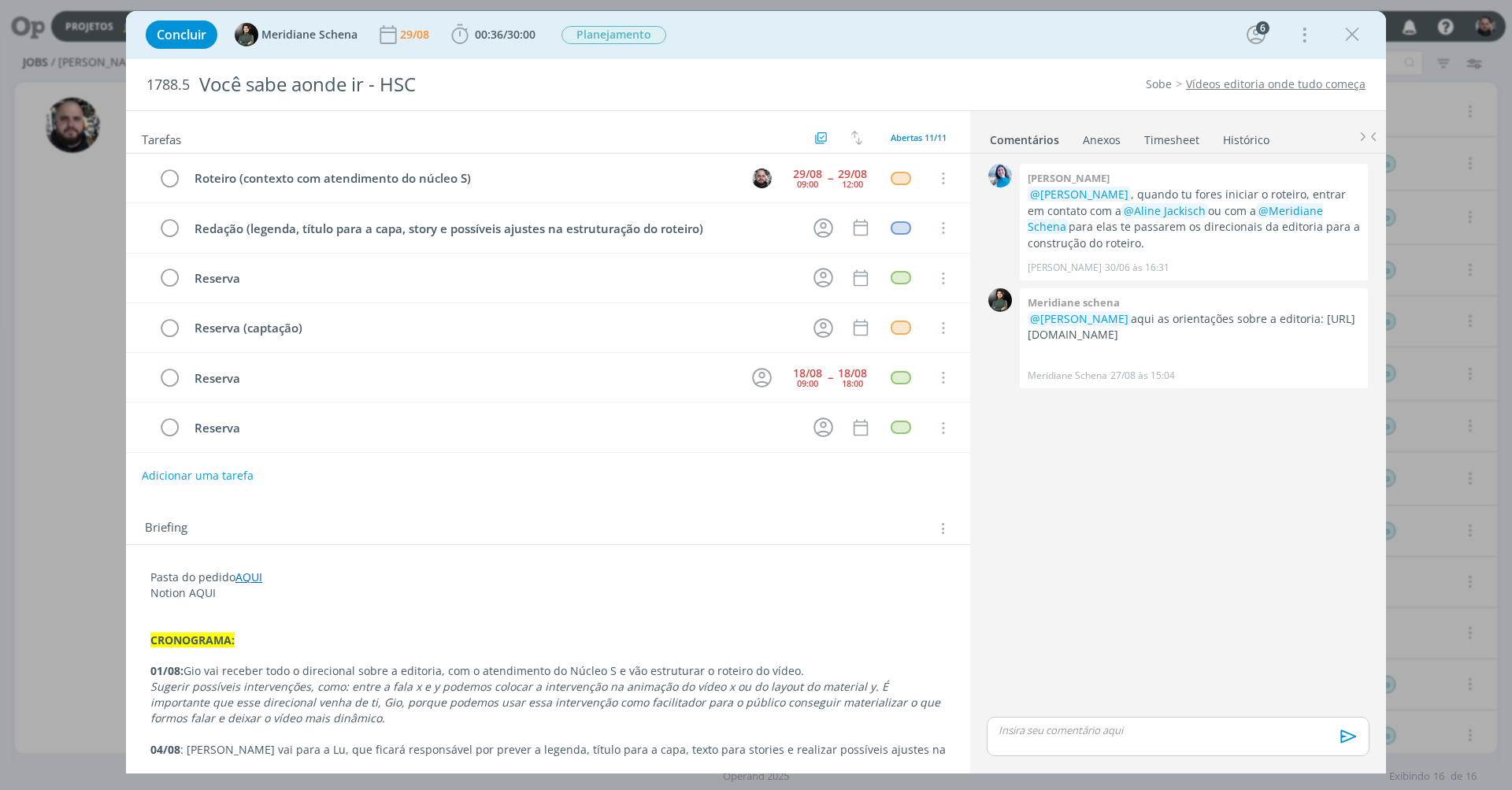
click at [244, 576] on link "AQUI" at bounding box center [249, 577] width 27 height 15
click at [282, 611] on link "[URL][DOMAIN_NAME]" at bounding box center [253, 607] width 119 height 20
click at [1109, 648] on div "dialog" at bounding box center [1178, 736] width 383 height 40
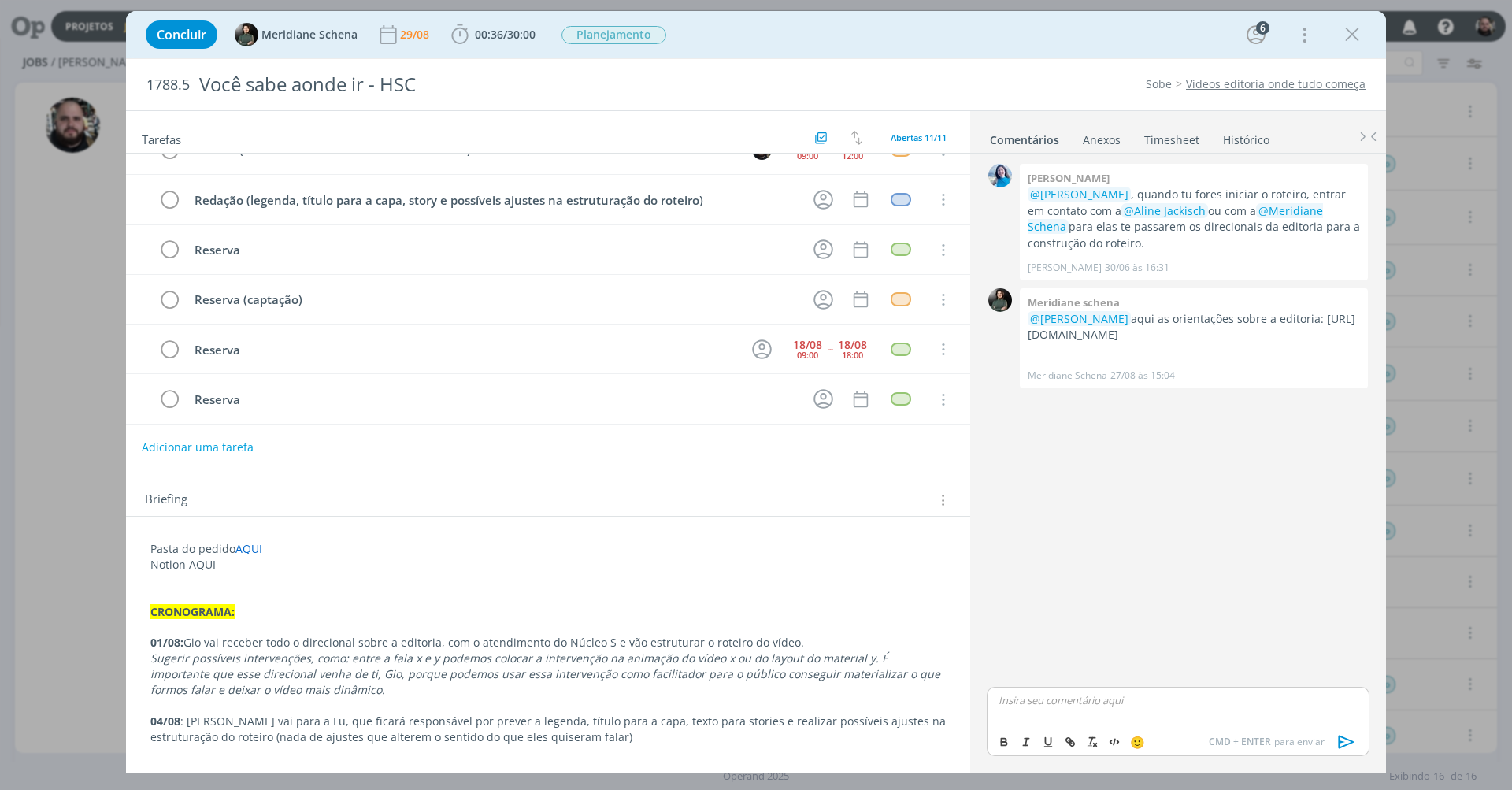
click at [304, 557] on p "Notion AQUI" at bounding box center [547, 564] width 795 height 16
click at [1073, 648] on p "dialog" at bounding box center [1178, 729] width 358 height 14
click at [1104, 648] on p "dialog" at bounding box center [1178, 700] width 358 height 14
drag, startPoint x: 1222, startPoint y: 701, endPoint x: 1257, endPoint y: 700, distance: 35.0
click at [1133, 648] on p "﻿ @ Meridiane Schena ﻿ base do roteiro sugerida aqui." at bounding box center [1178, 700] width 358 height 14
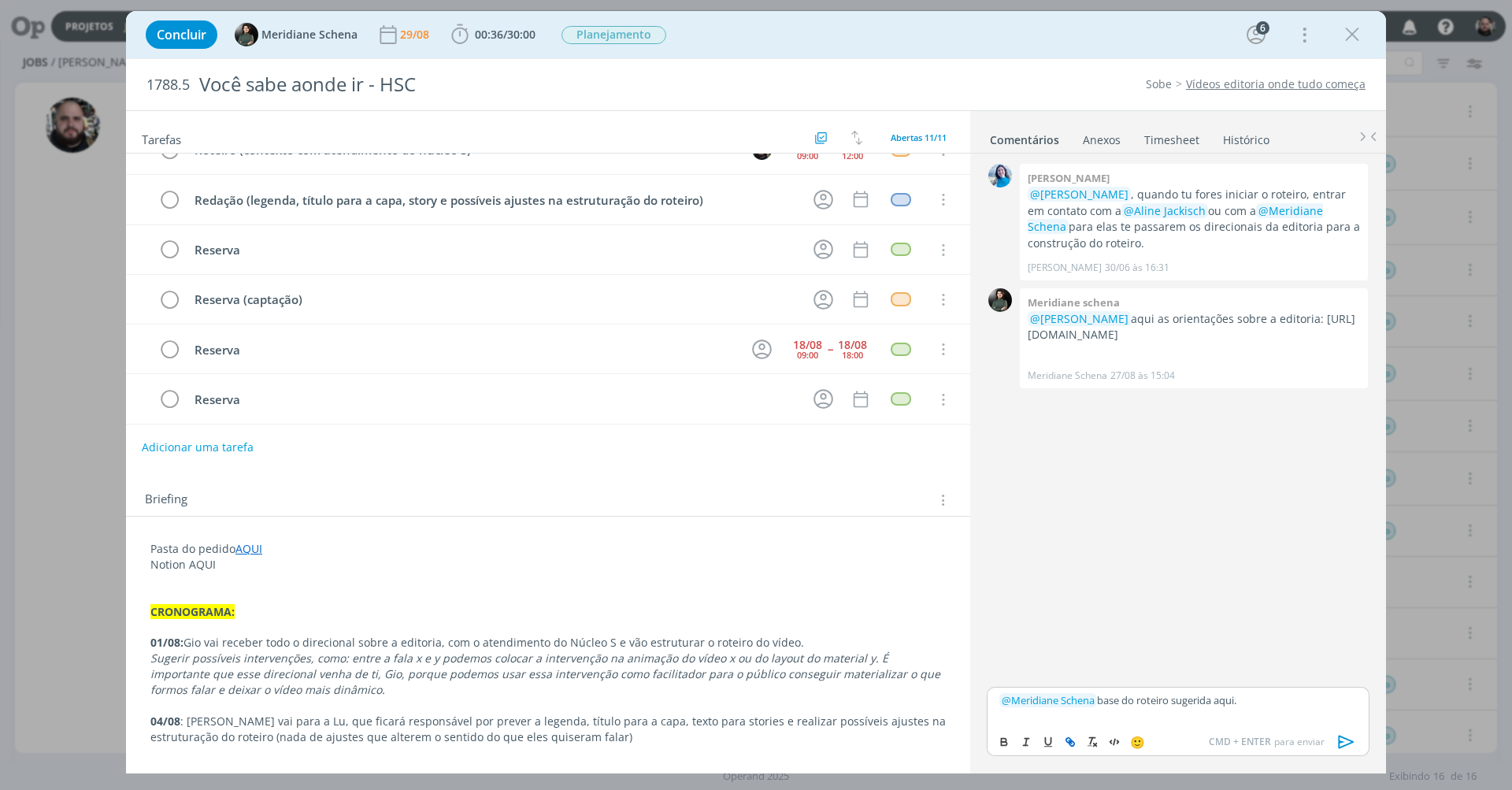
click at [1064, 648] on icon "dialog" at bounding box center [1070, 741] width 13 height 13
paste input "[URL][DOMAIN_NAME]"
type input "[URL][DOMAIN_NAME]"
click at [1133, 648] on link "dialog" at bounding box center [1309, 669] width 41 height 14
click at [1133, 648] on icon "dialog" at bounding box center [1346, 741] width 16 height 13
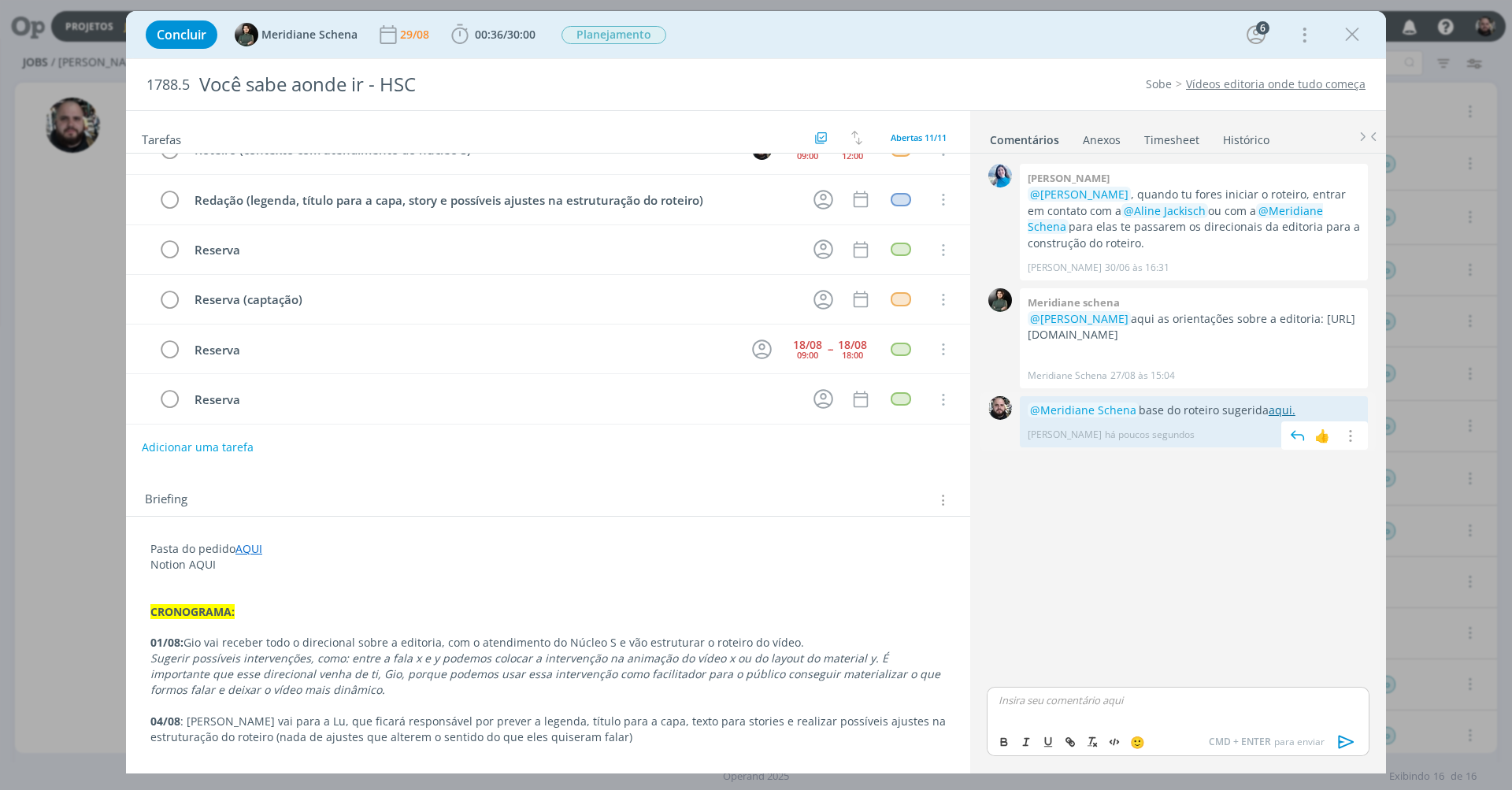
drag, startPoint x: 1271, startPoint y: 416, endPoint x: 1276, endPoint y: 404, distance: 13.0
click at [1133, 404] on link "aqui." at bounding box center [1282, 410] width 27 height 15
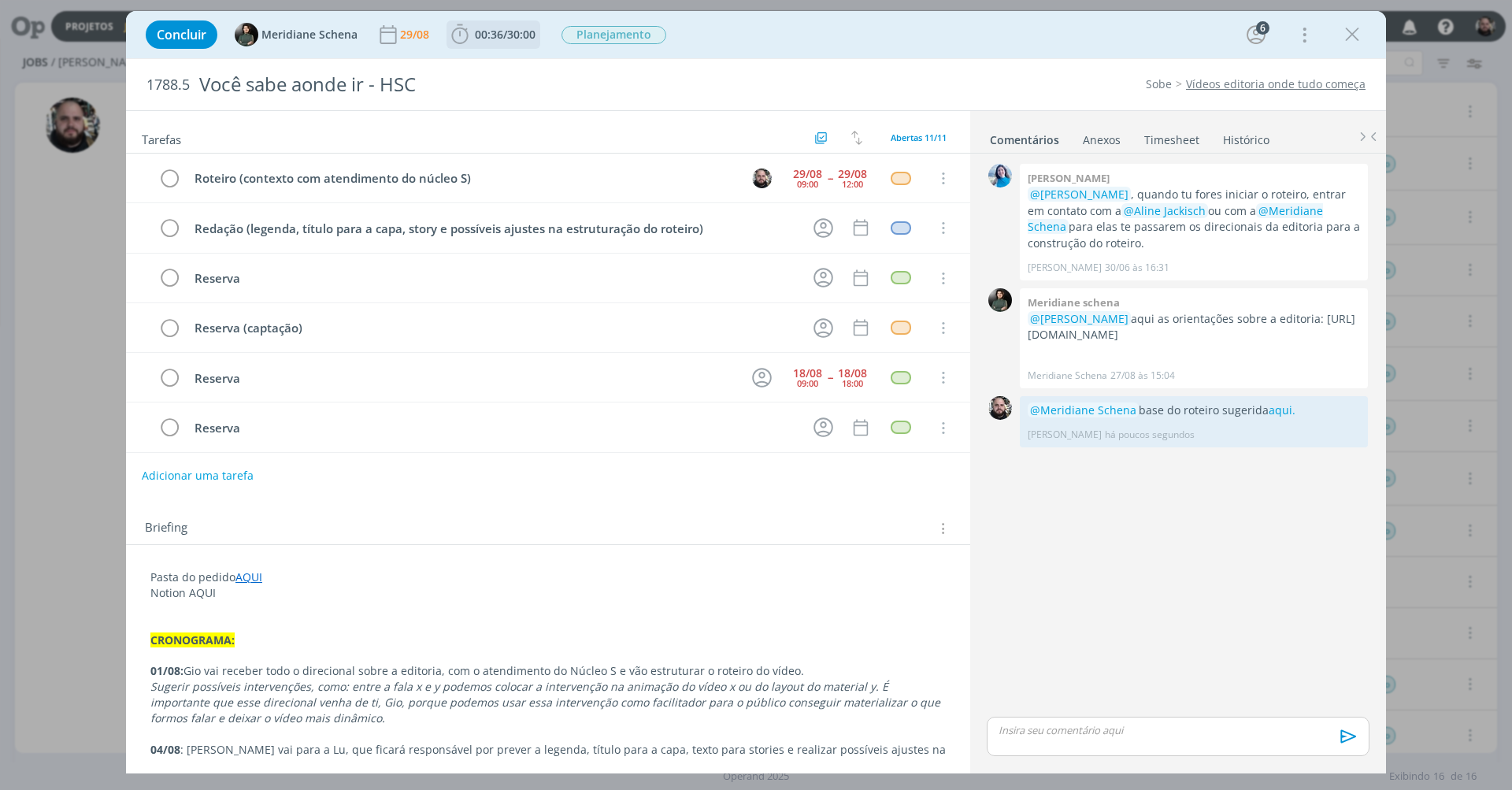
click at [498, 35] on span "00:36" at bounding box center [489, 35] width 29 height 15
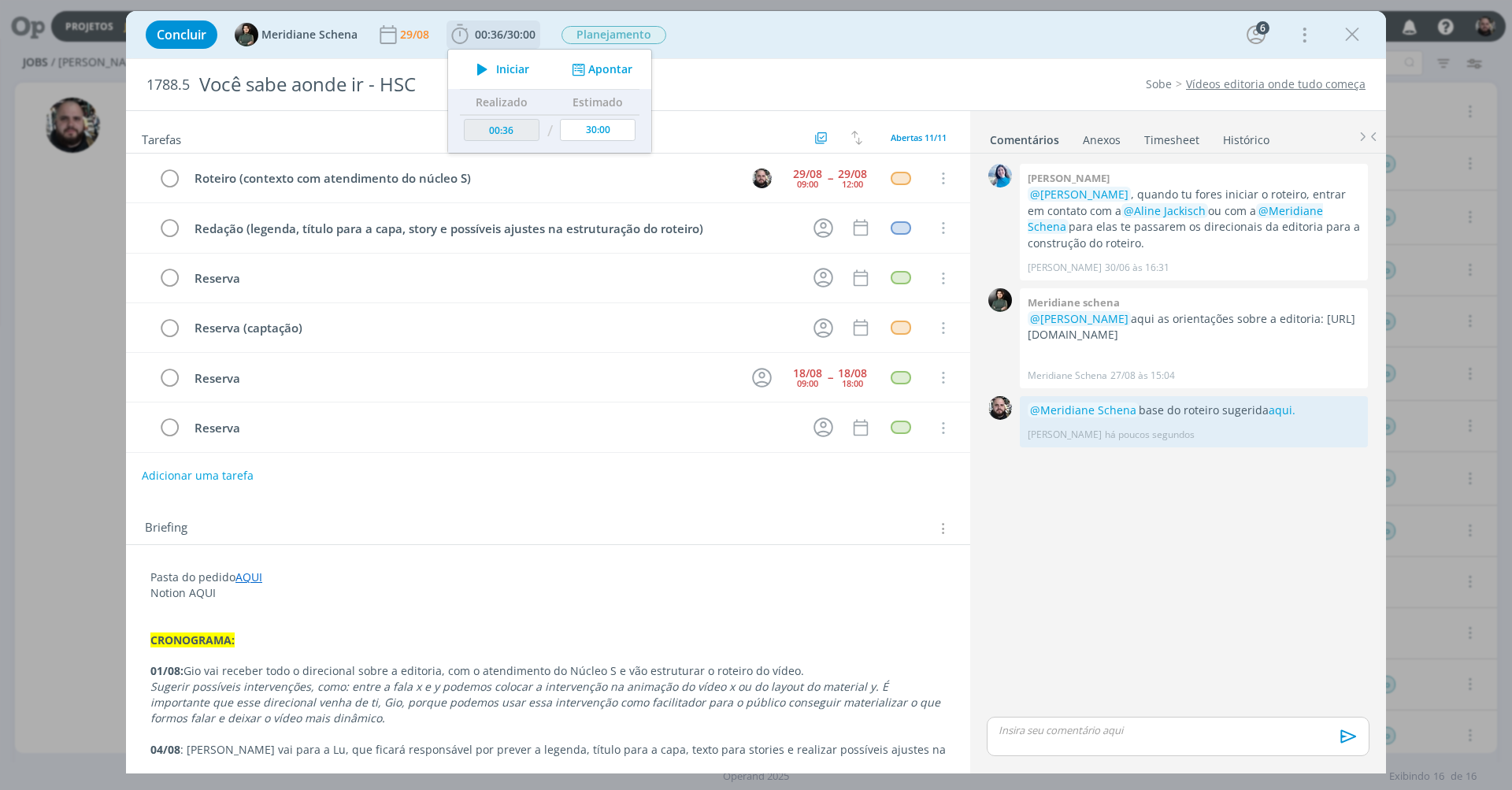
click at [584, 67] on icon "dialog" at bounding box center [578, 70] width 19 height 15
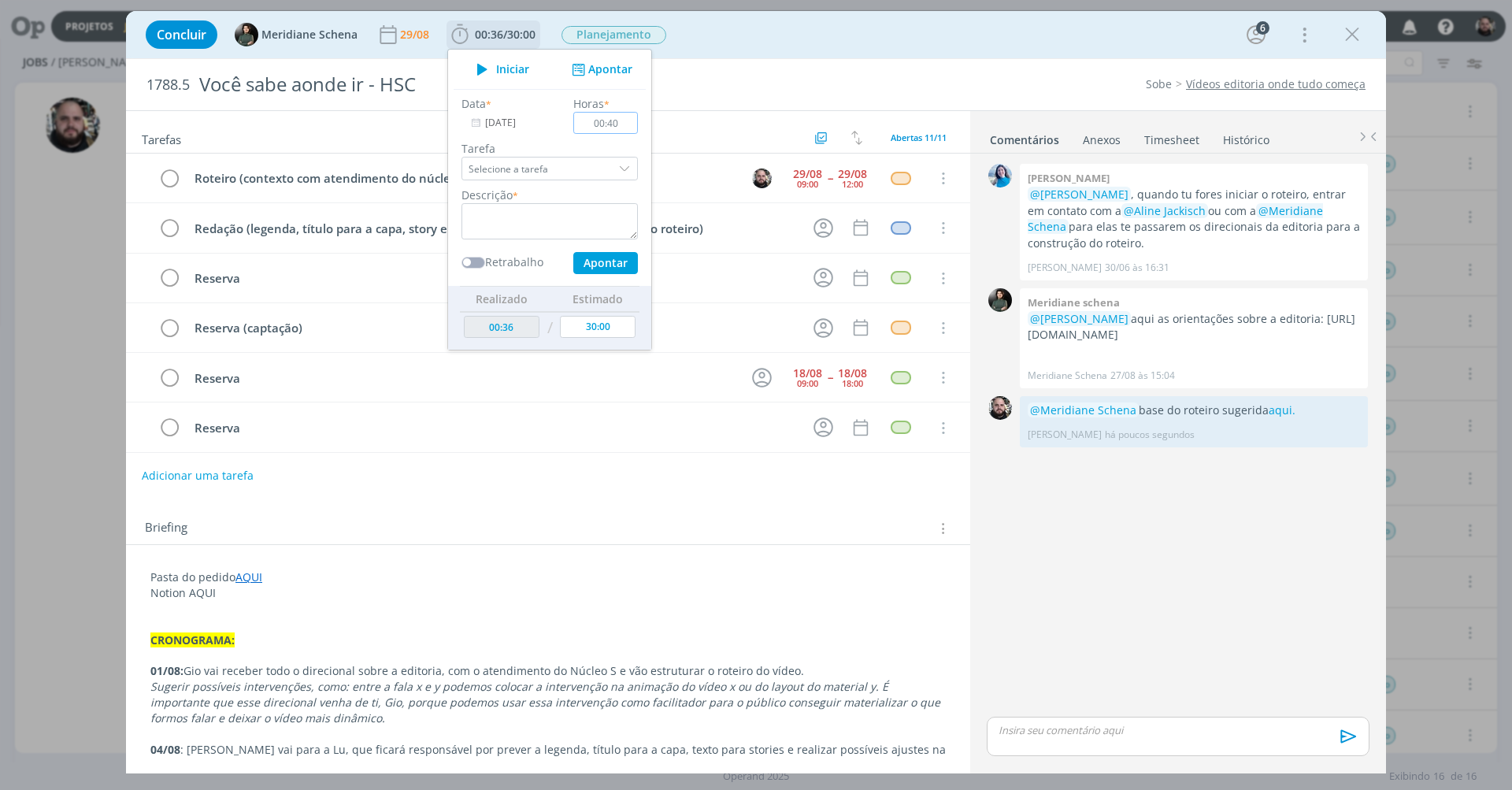
type input "04:00"
click at [535, 226] on textarea "dialog" at bounding box center [549, 221] width 176 height 36
type textarea "roteiro você sabe aonde ir"
click at [605, 262] on button "Apontar" at bounding box center [605, 263] width 65 height 22
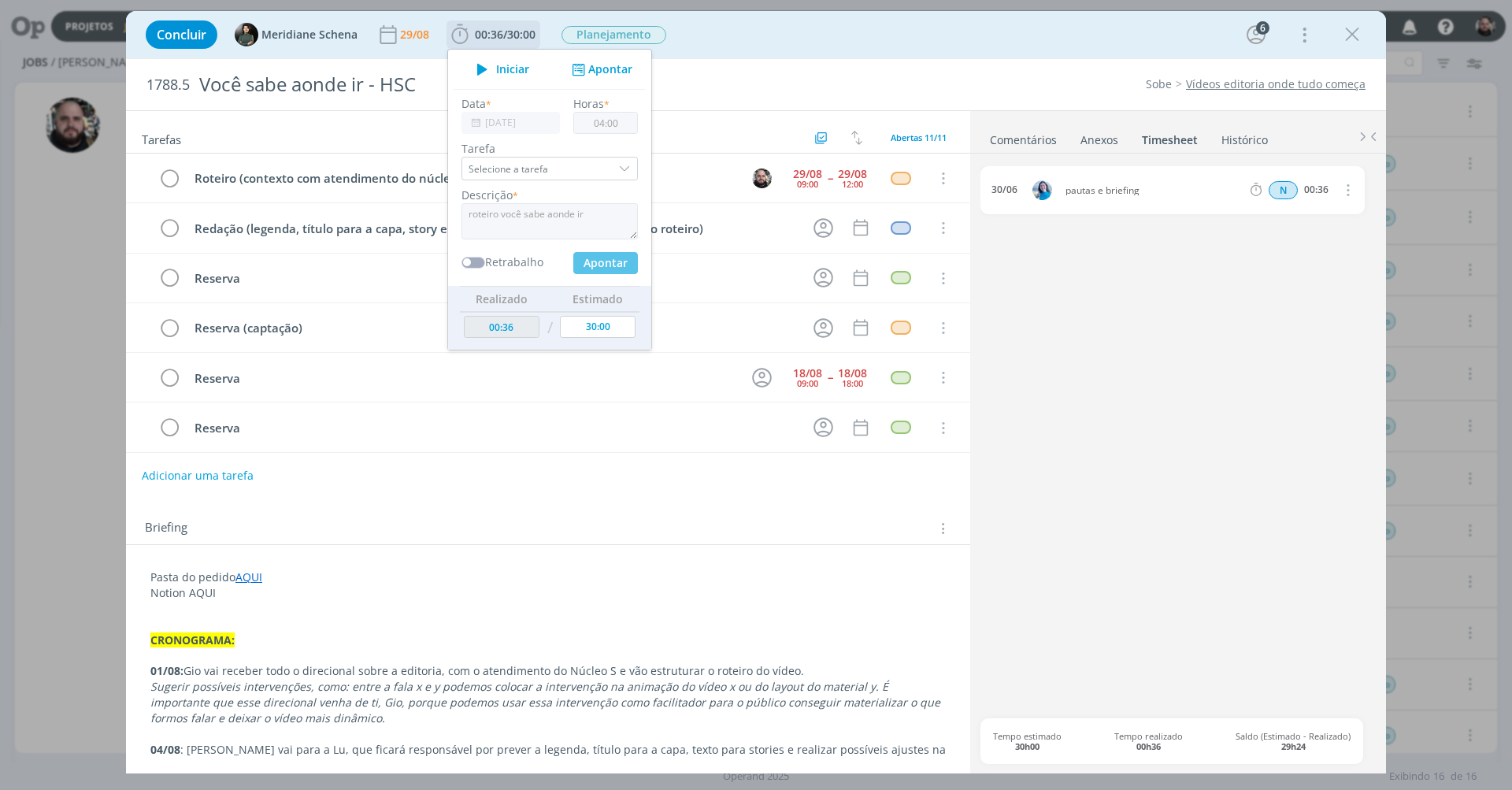
type input "04:36"
type input "00:00"
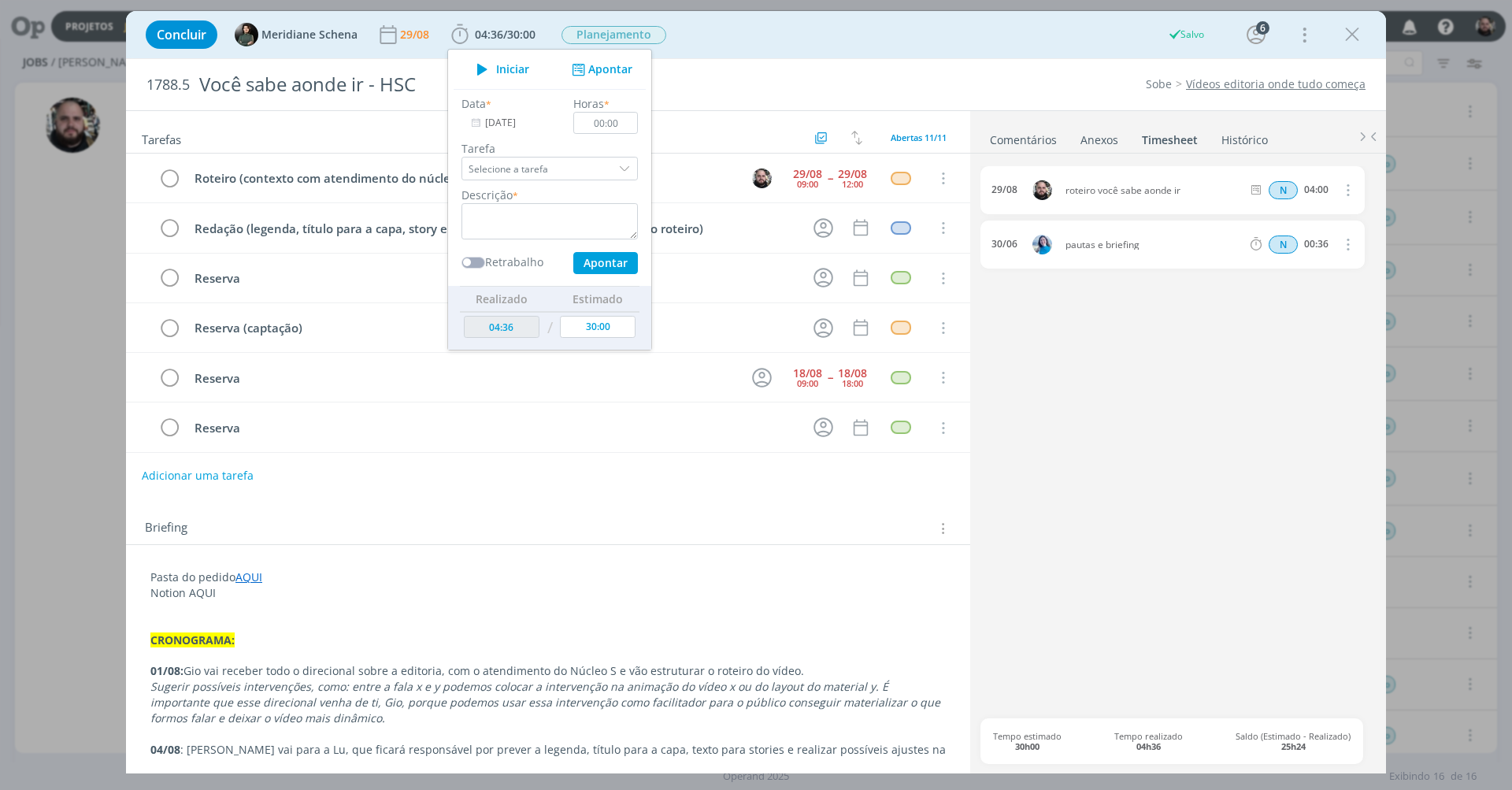
click at [851, 40] on div "Concluir Meridiane Schena [DATE] 04:36 / 30:00 Iniciar Apontar Data * [DATE] Ho…" at bounding box center [756, 35] width 1236 height 38
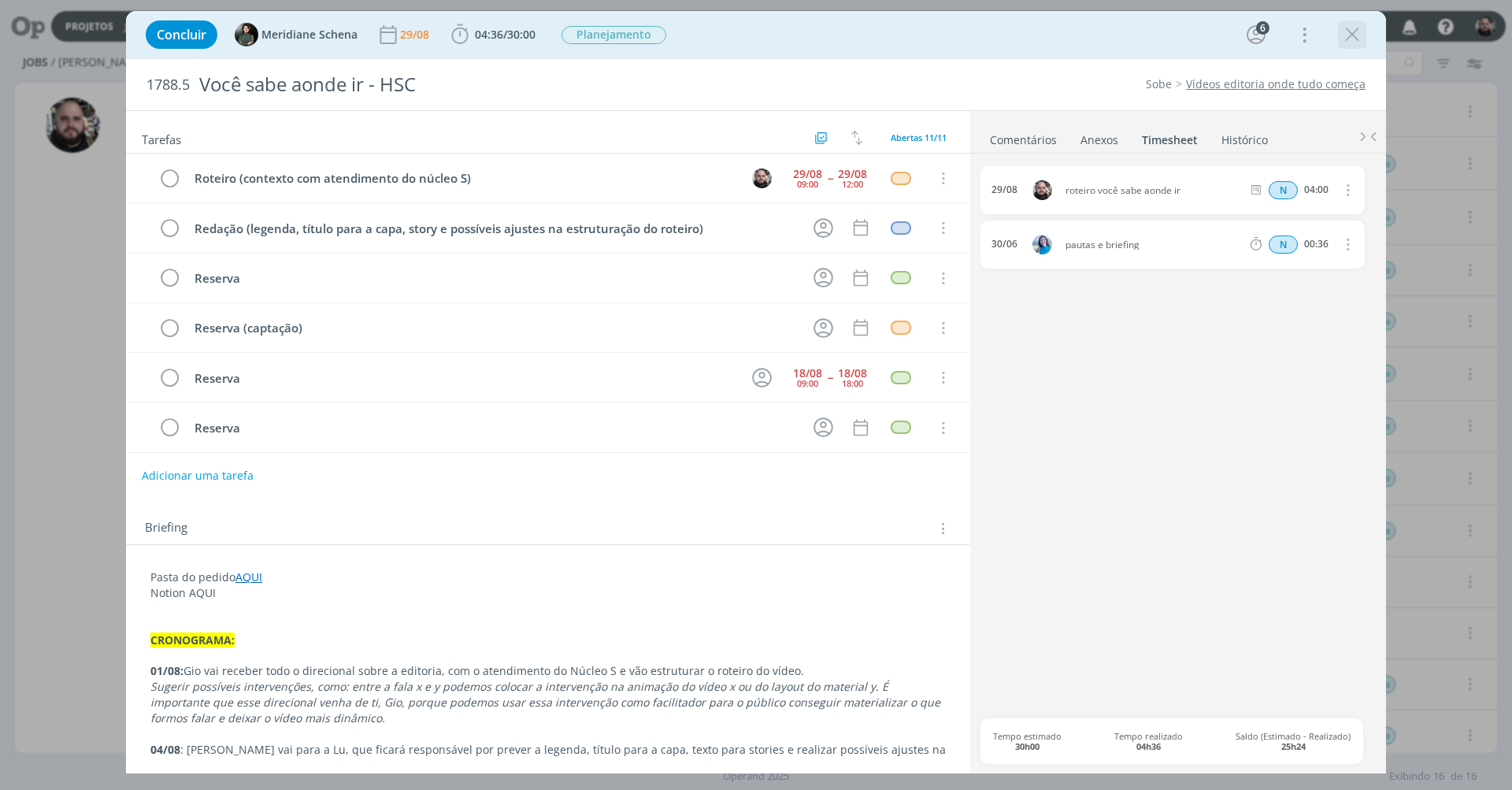
click at [1133, 32] on icon "dialog" at bounding box center [1352, 35] width 24 height 24
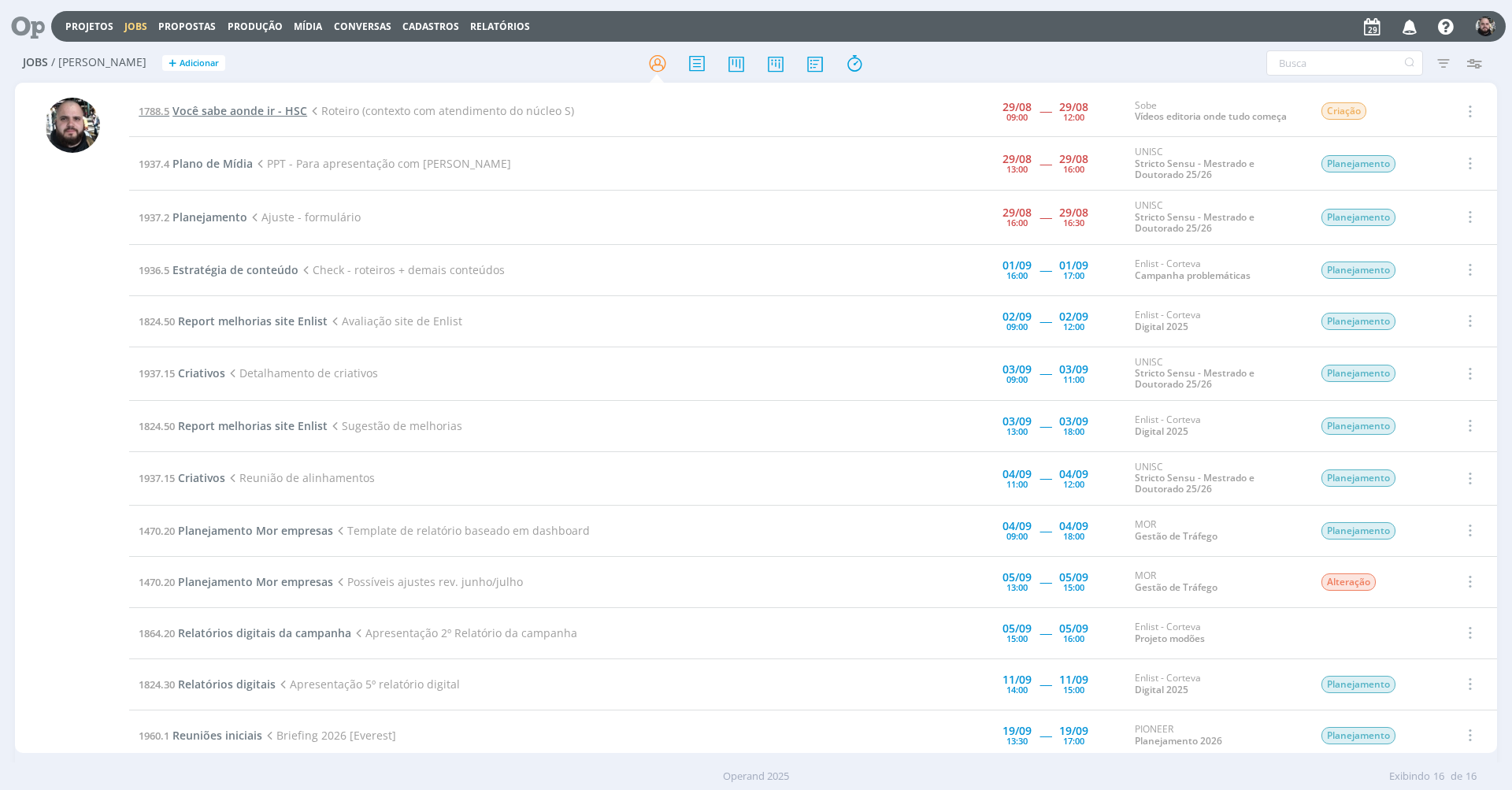
click at [265, 105] on span "Você sabe aonde ir - HSC" at bounding box center [240, 110] width 135 height 15
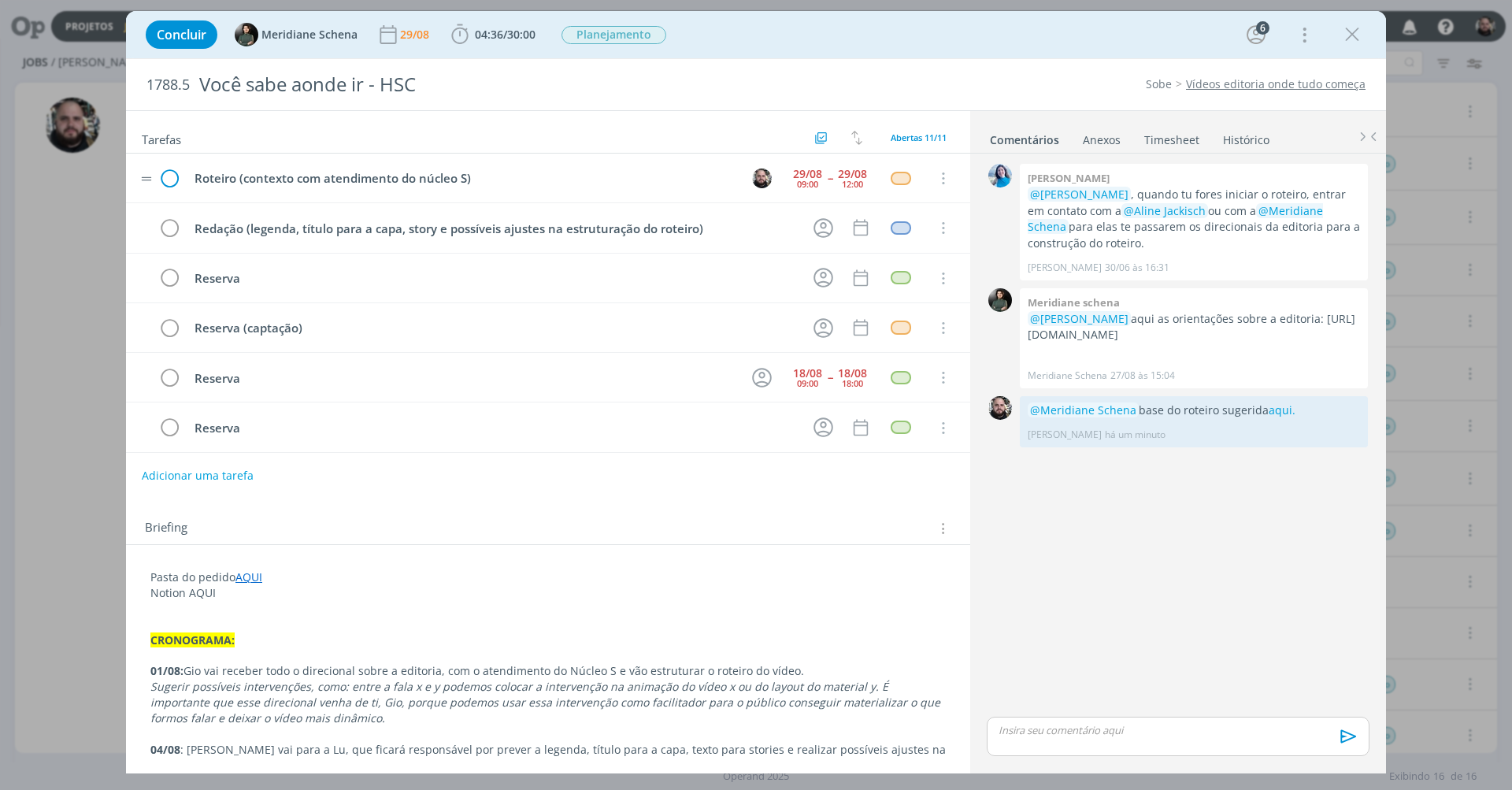
click at [168, 175] on icon "dialog" at bounding box center [169, 179] width 24 height 24
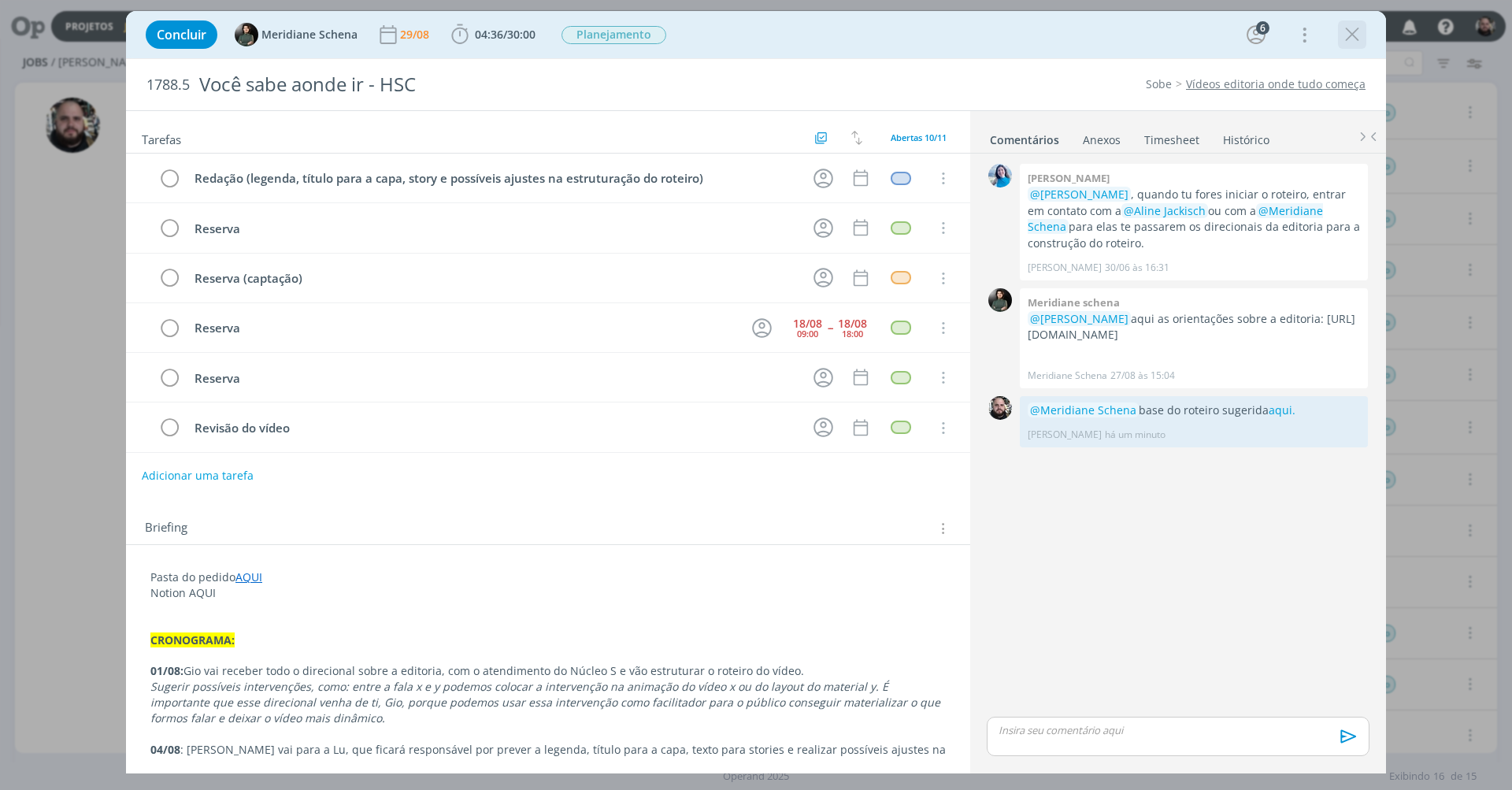
click at [1133, 30] on icon "dialog" at bounding box center [1352, 35] width 24 height 24
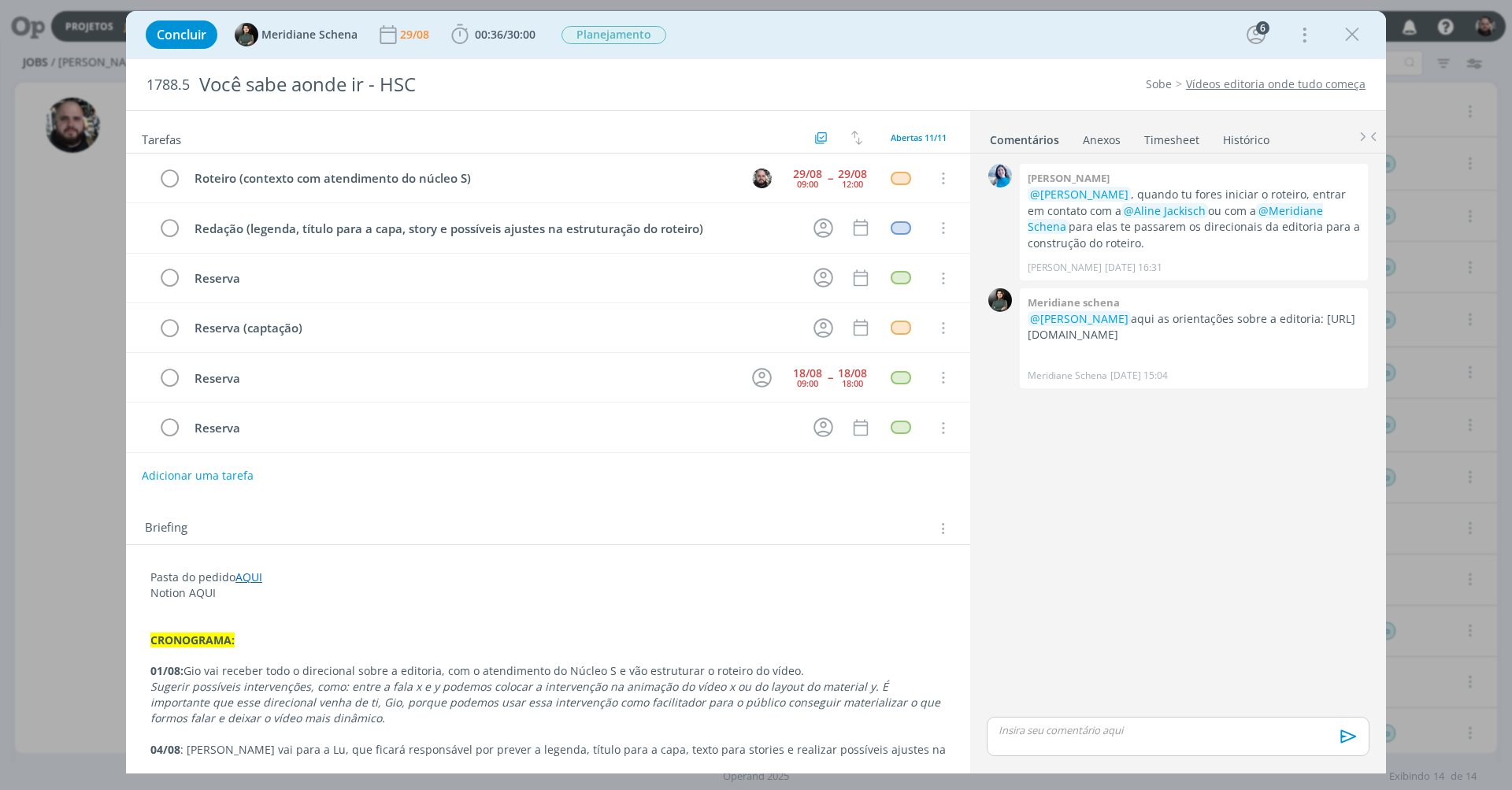
click at [977, 38] on div "Concluir Meridiane Schena [DATE] 00:36 / 30:00 Iniciar Apontar Data * [DATE] Ho…" at bounding box center [756, 35] width 1236 height 38
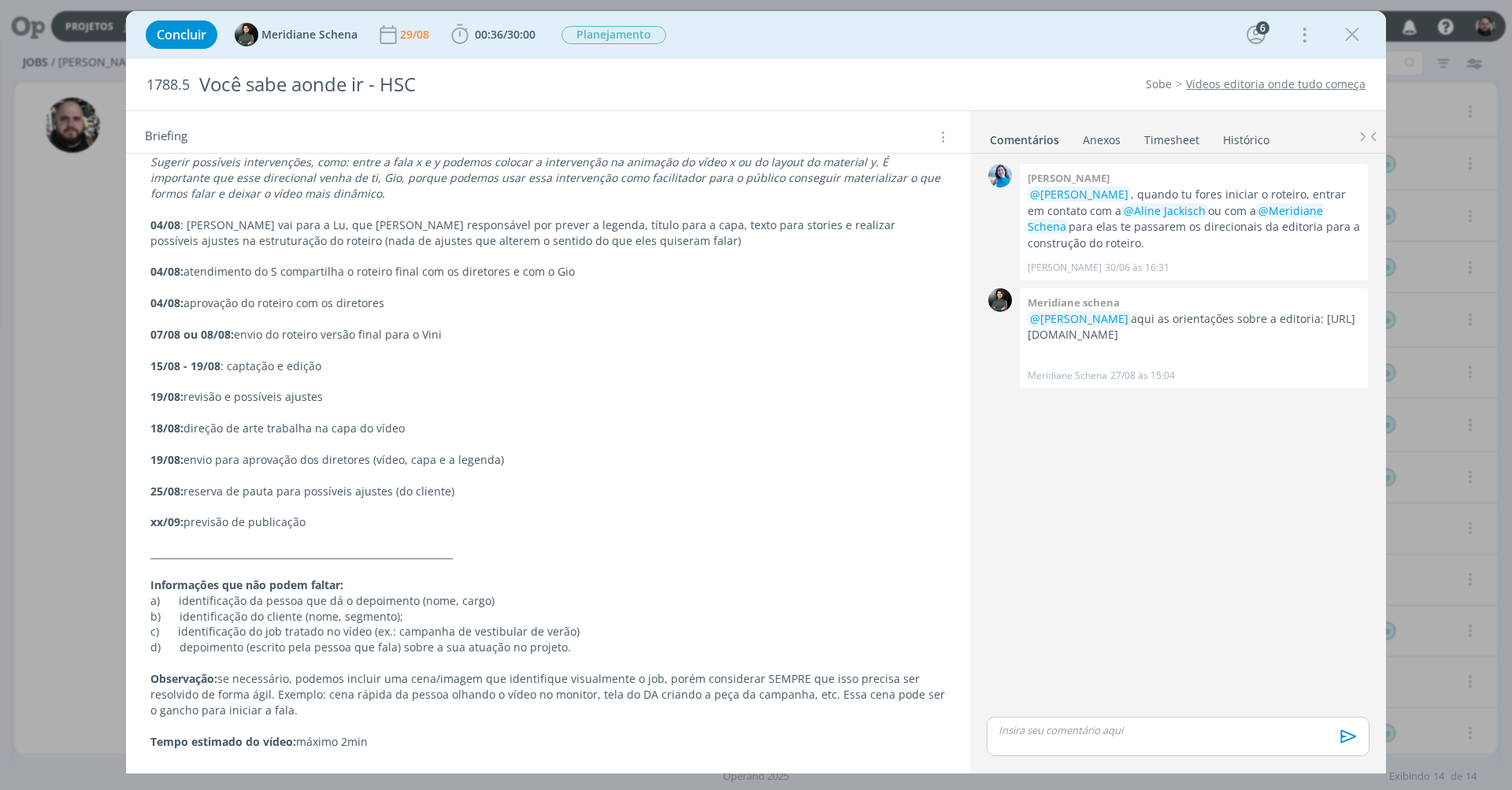
scroll to position [567, 0]
